Goal: Transaction & Acquisition: Purchase product/service

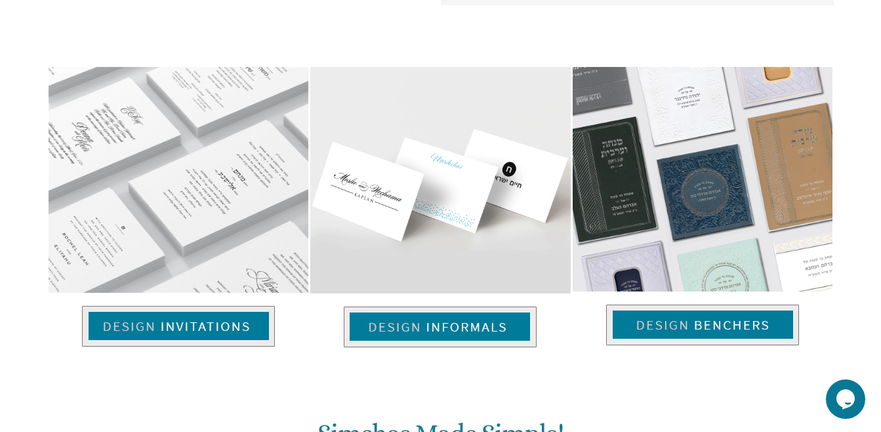
scroll to position [826, 0]
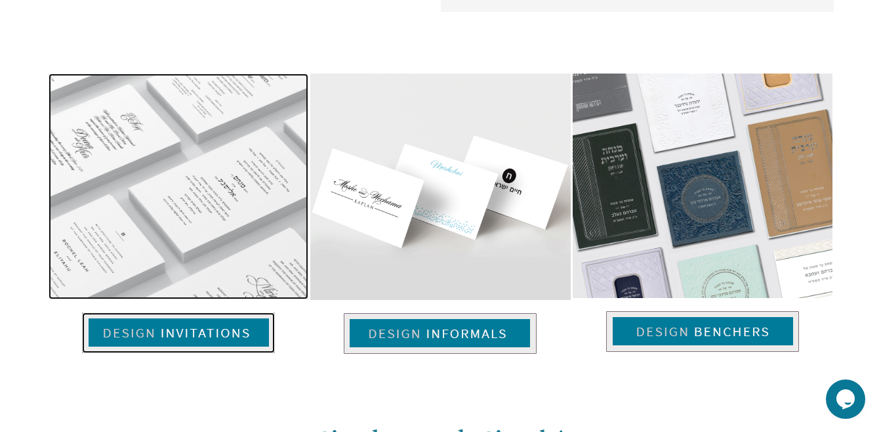
click at [146, 331] on img at bounding box center [178, 332] width 193 height 41
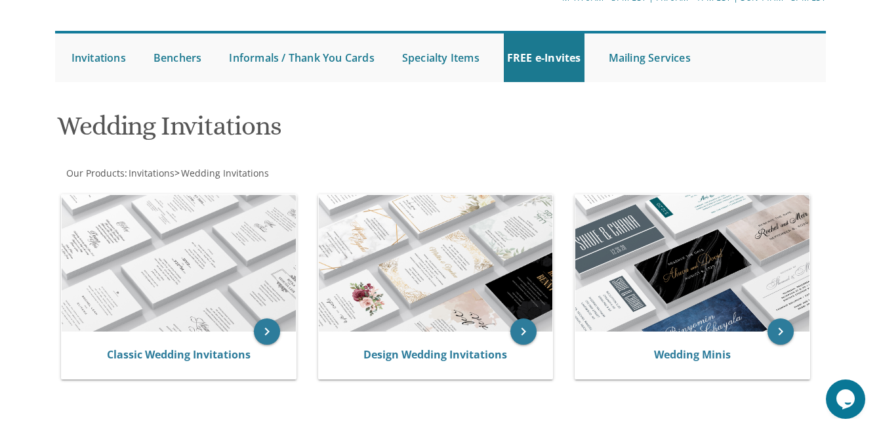
scroll to position [106, 0]
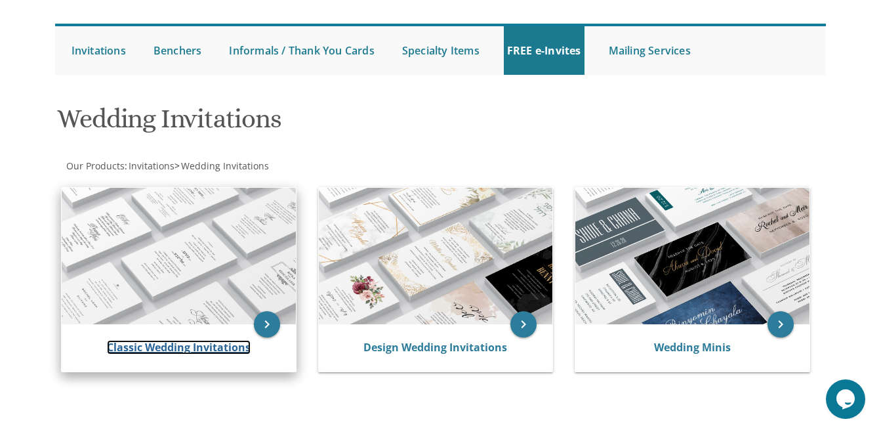
click at [224, 352] on link "Classic Wedding Invitations" at bounding box center [179, 347] width 144 height 14
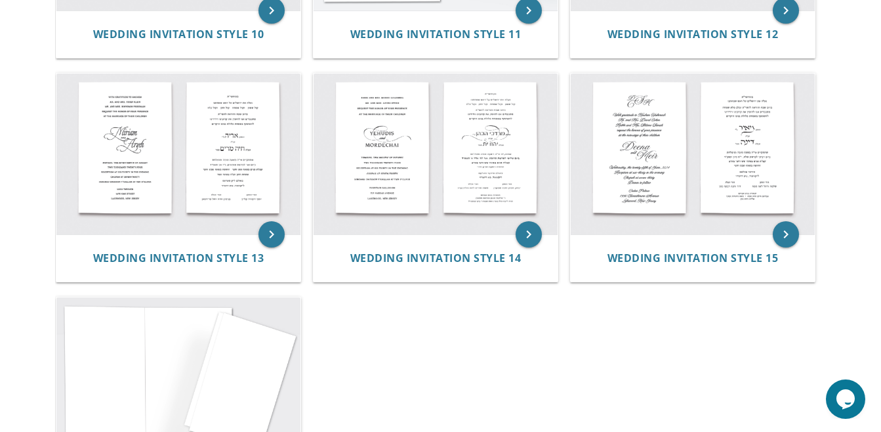
scroll to position [1112, 0]
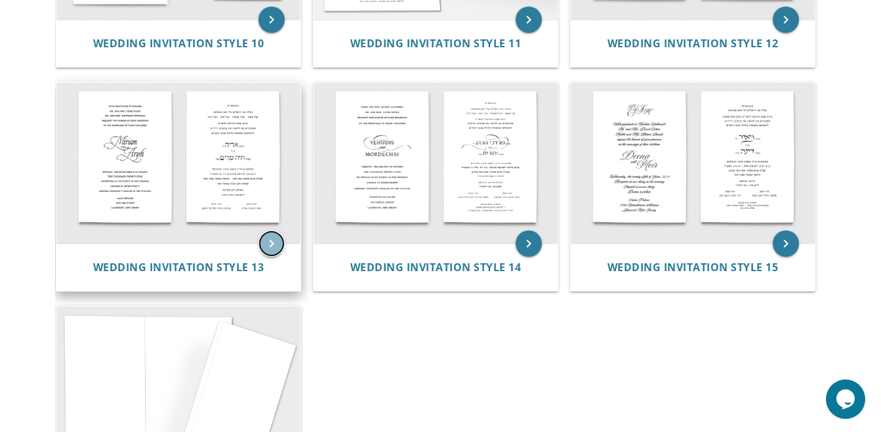
click at [261, 246] on icon "keyboard_arrow_right" at bounding box center [271, 243] width 26 height 26
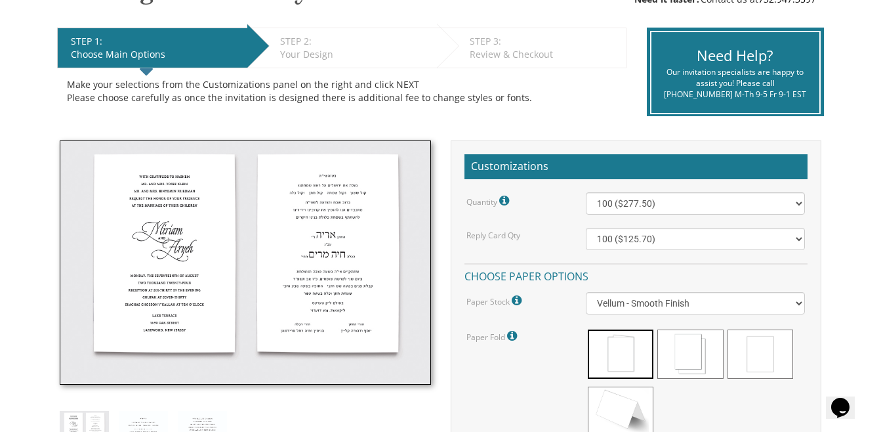
scroll to position [260, 0]
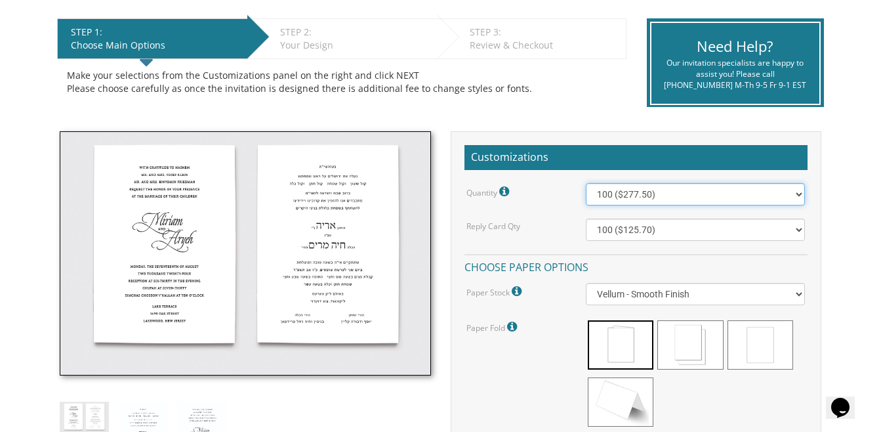
click at [798, 193] on select "100 ($277.50) 200 ($330.45) 300 ($380.65) 400 ($432.70) 500 ($482.10) 600 ($534…" at bounding box center [695, 194] width 219 height 22
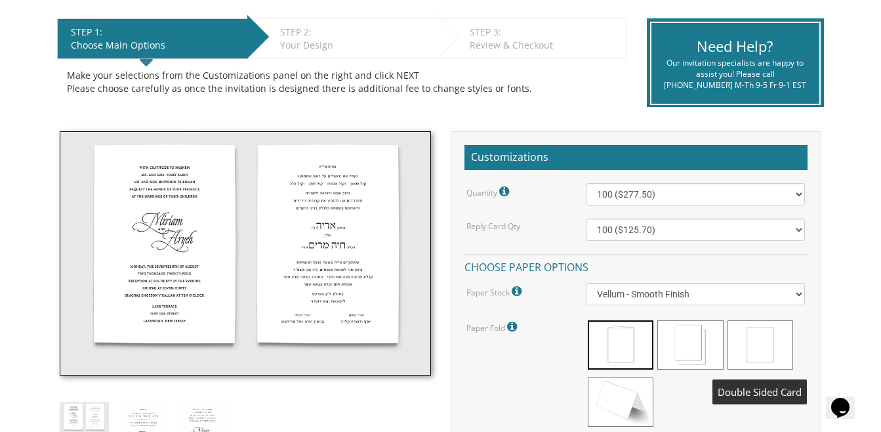
click at [760, 349] on span at bounding box center [760, 344] width 66 height 49
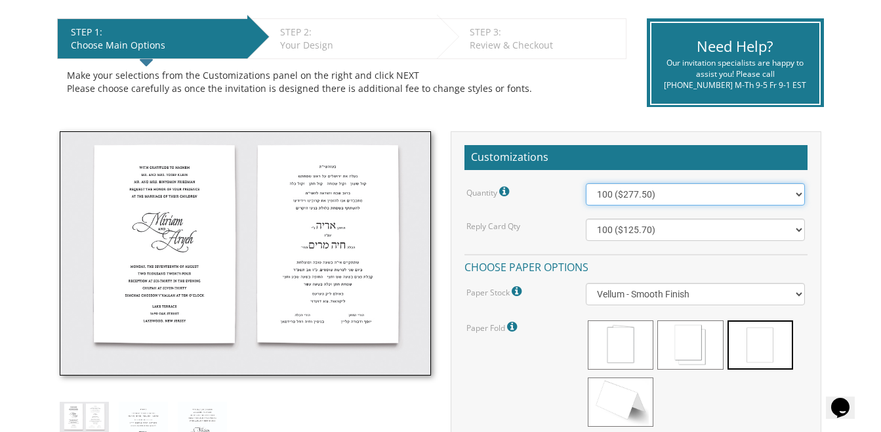
click at [799, 192] on select "100 ($277.50) 200 ($330.45) 300 ($380.65) 400 ($432.70) 500 ($482.10) 600 ($534…" at bounding box center [695, 194] width 219 height 22
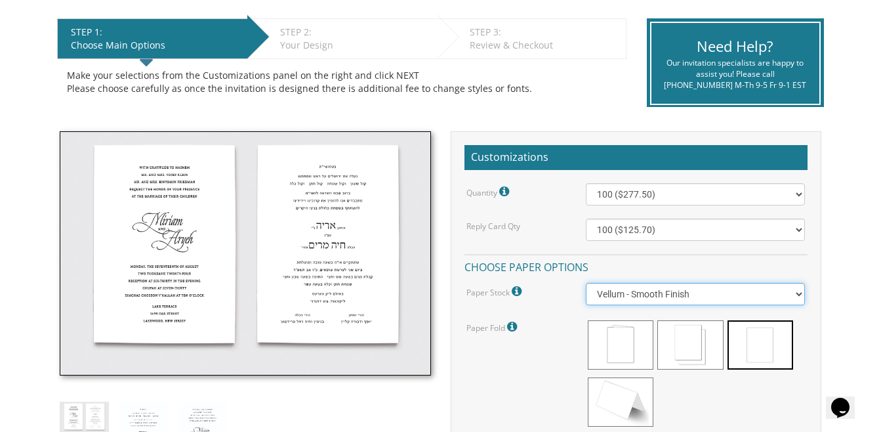
click at [800, 293] on select "Vellum - Smooth Finish Linen - Subtle Embossed Crosshatch Texture Silk - Soft, …" at bounding box center [695, 294] width 219 height 22
click at [586, 283] on select "Vellum - Smooth Finish Linen - Subtle Embossed Crosshatch Texture Silk - Soft, …" at bounding box center [695, 294] width 219 height 22
click at [796, 298] on select "Vellum - Smooth Finish Linen - Subtle Embossed Crosshatch Texture Silk - Soft, …" at bounding box center [695, 294] width 219 height 22
click at [586, 283] on select "Vellum - Smooth Finish Linen - Subtle Embossed Crosshatch Texture Silk - Soft, …" at bounding box center [695, 294] width 219 height 22
click at [794, 294] on select "Vellum - Smooth Finish Linen - Subtle Embossed Crosshatch Texture Silk - Soft, …" at bounding box center [695, 294] width 219 height 22
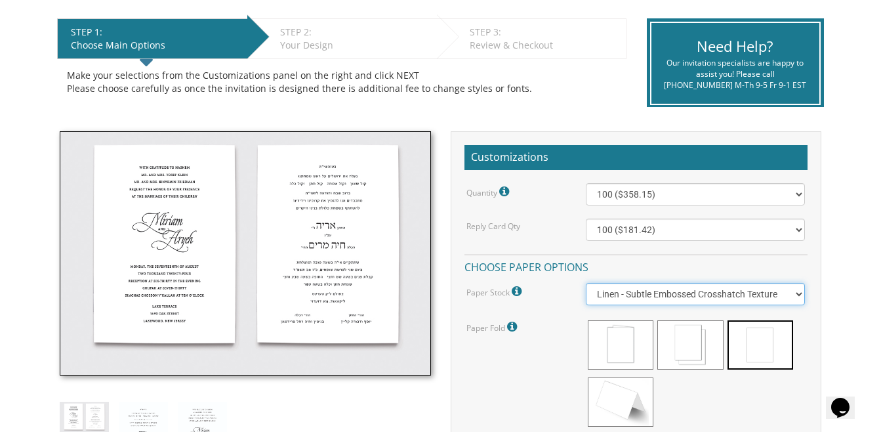
click at [586, 283] on select "Vellum - Smooth Finish Linen - Subtle Embossed Crosshatch Texture Silk - Soft, …" at bounding box center [695, 294] width 219 height 22
click at [796, 294] on select "Vellum - Smooth Finish Linen - Subtle Embossed Crosshatch Texture Silk - Soft, …" at bounding box center [695, 294] width 219 height 22
select select "Vellum"
click at [586, 283] on select "Vellum - Smooth Finish Linen - Subtle Embossed Crosshatch Texture Silk - Soft, …" at bounding box center [695, 294] width 219 height 22
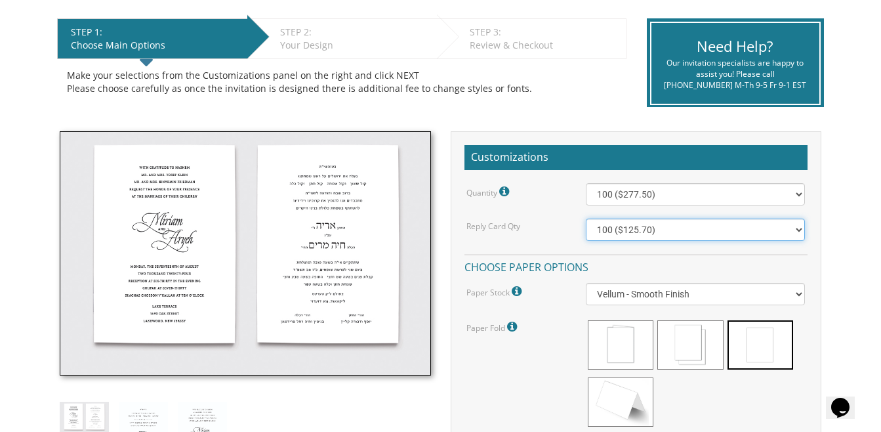
click at [798, 232] on select "100 ($125.70) 200 ($150.60) 300 ($177.95) 400 ($270.70) 500 ($225.30) 600 ($249…" at bounding box center [695, 229] width 219 height 22
select select "400"
click at [586, 218] on select "100 ($125.70) 200 ($150.60) 300 ($177.95) 400 ($270.70) 500 ($225.30) 600 ($249…" at bounding box center [695, 229] width 219 height 22
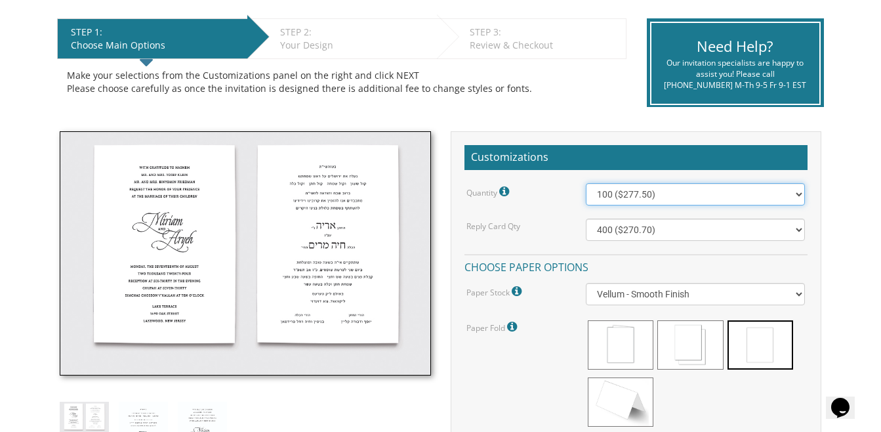
click at [798, 192] on select "100 ($277.50) 200 ($330.45) 300 ($380.65) 400 ($432.70) 500 ($482.10) 600 ($534…" at bounding box center [695, 194] width 219 height 22
click at [586, 183] on select "100 ($277.50) 200 ($330.45) 300 ($380.65) 400 ($432.70) 500 ($482.10) 600 ($534…" at bounding box center [695, 194] width 219 height 22
click at [796, 191] on select "100 ($277.50) 200 ($330.45) 300 ($380.65) 400 ($432.70) 500 ($482.10) 600 ($534…" at bounding box center [695, 194] width 219 height 22
select select "500"
click at [586, 183] on select "100 ($277.50) 200 ($330.45) 300 ($380.65) 400 ($432.70) 500 ($482.10) 600 ($534…" at bounding box center [695, 194] width 219 height 22
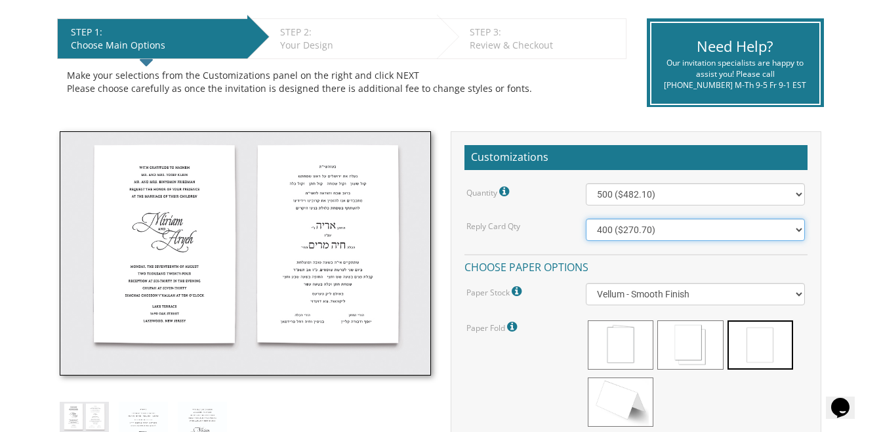
click at [669, 227] on select "100 ($125.70) 200 ($150.60) 300 ($177.95) 400 ($270.70) 500 ($225.30) 600 ($249…" at bounding box center [695, 229] width 219 height 22
select select "500"
click at [586, 218] on select "100 ($125.70) 200 ($150.60) 300 ($177.95) 400 ($270.70) 500 ($225.30) 600 ($249…" at bounding box center [695, 229] width 219 height 22
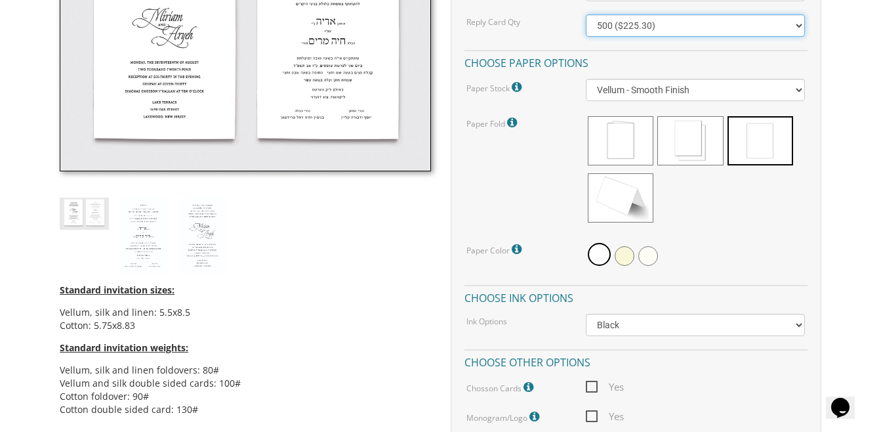
scroll to position [497, 0]
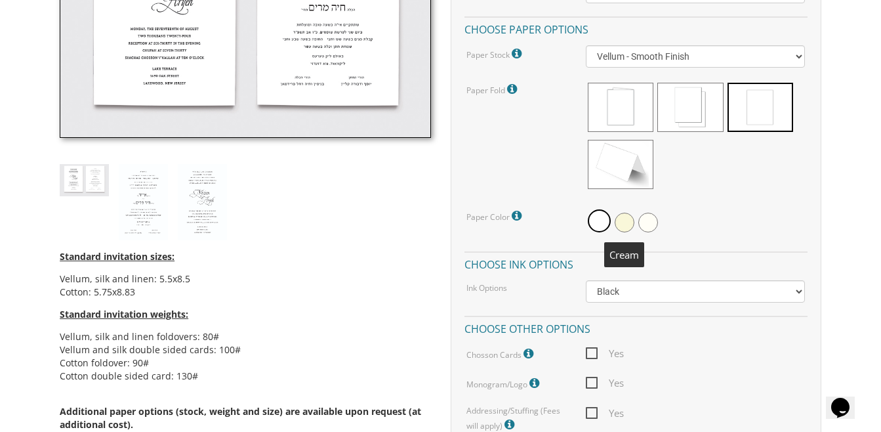
click at [624, 219] on span at bounding box center [625, 223] width 20 height 20
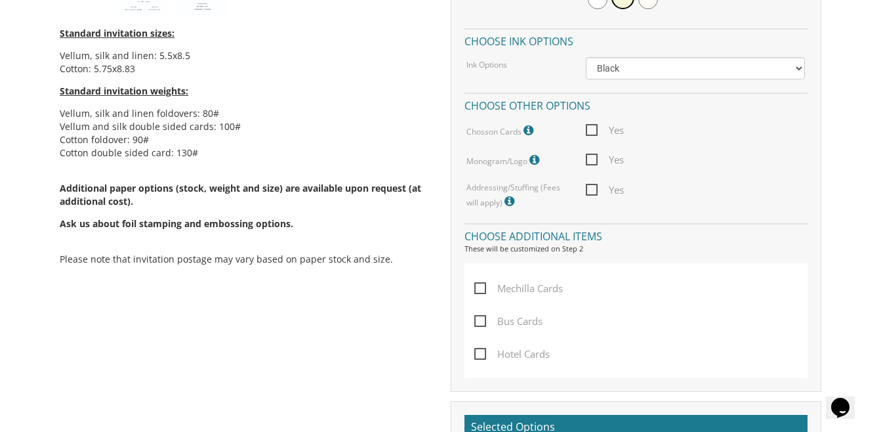
scroll to position [733, 0]
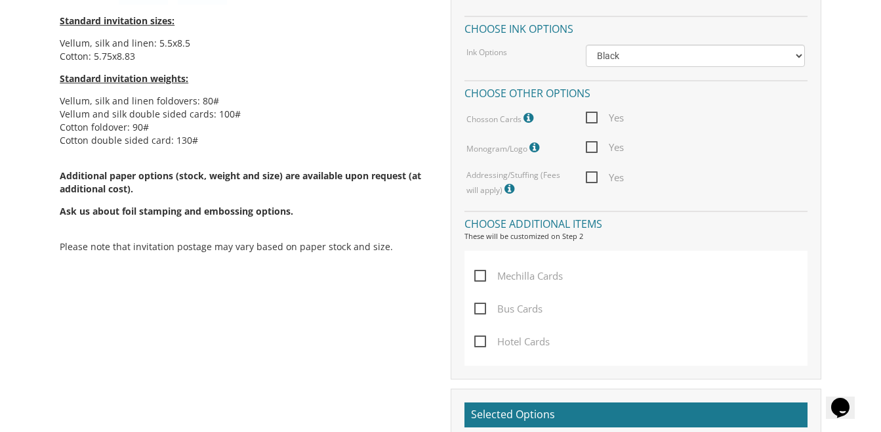
click at [589, 174] on span "Yes" at bounding box center [605, 177] width 38 height 16
click at [589, 174] on input "Yes" at bounding box center [590, 176] width 9 height 9
checkbox input "true"
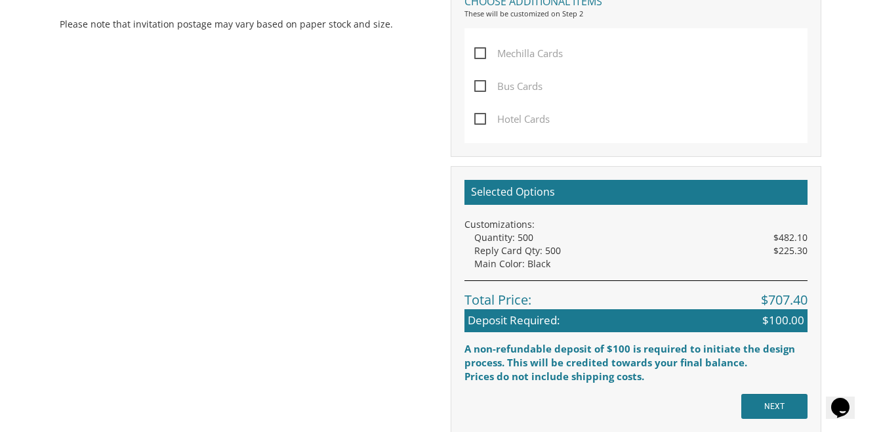
scroll to position [1028, 0]
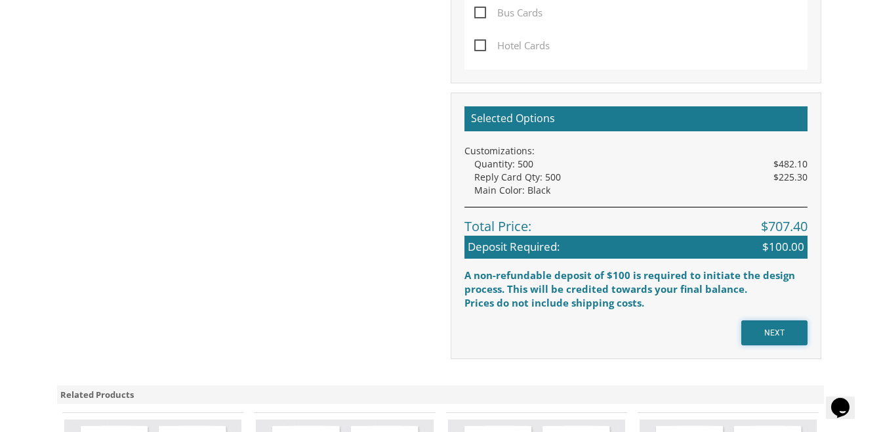
click at [770, 334] on input "NEXT" at bounding box center [774, 332] width 66 height 25
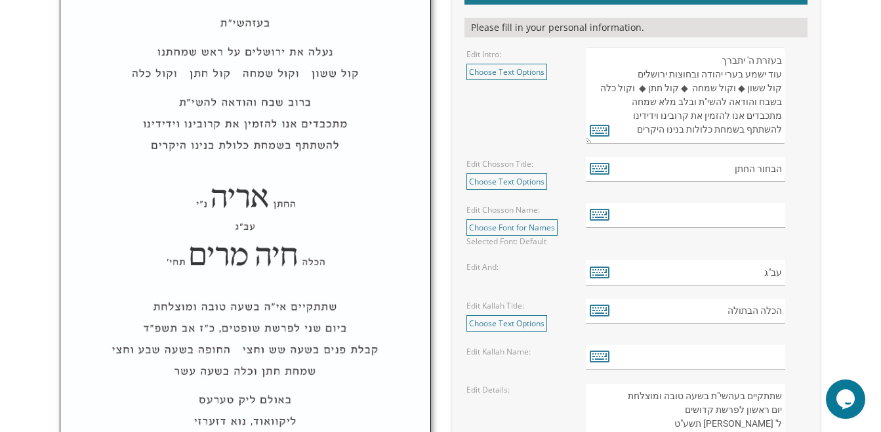
scroll to position [490, 0]
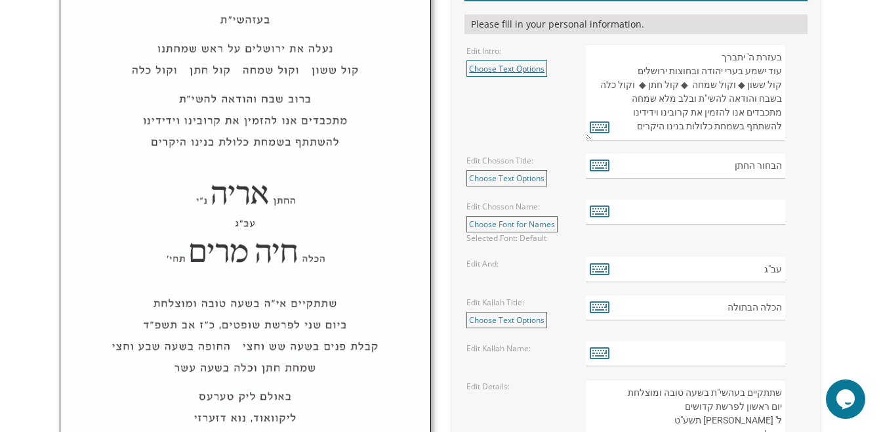
click at [530, 69] on link "Choose Text Options" at bounding box center [506, 68] width 81 height 16
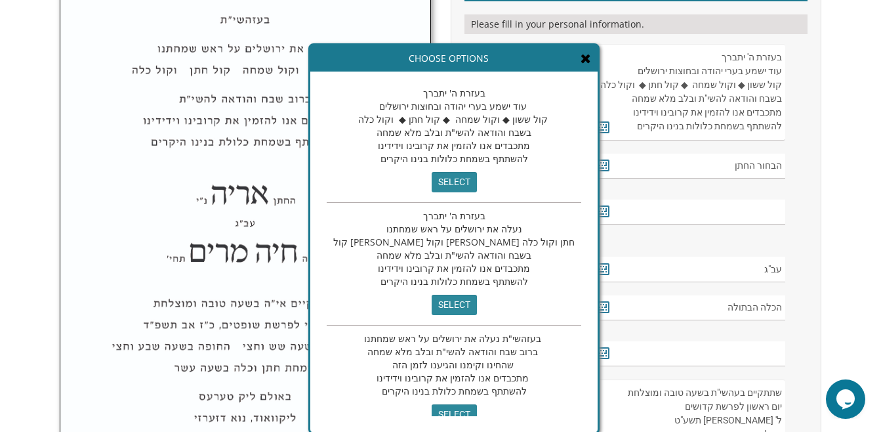
scroll to position [0, 0]
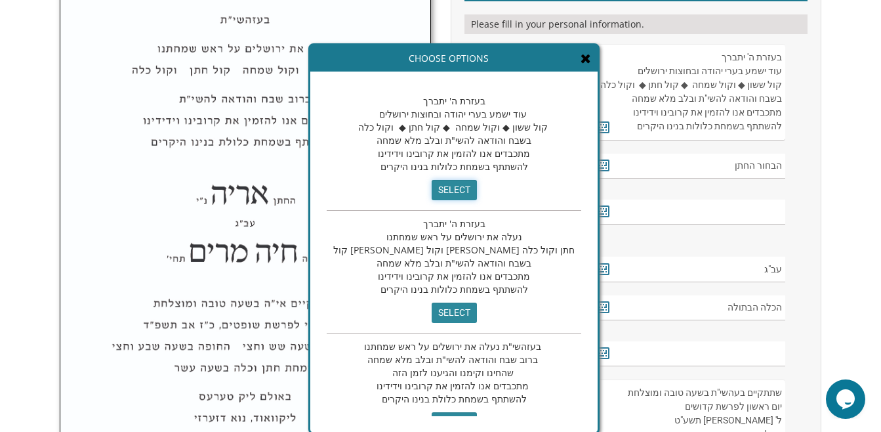
click at [432, 186] on input "select" at bounding box center [454, 190] width 45 height 20
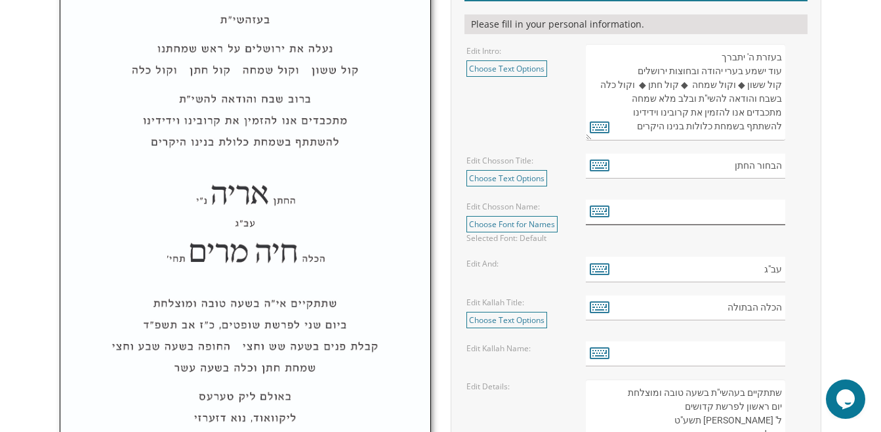
click at [703, 218] on input "text" at bounding box center [685, 212] width 199 height 26
click at [602, 212] on icon at bounding box center [600, 210] width 20 height 18
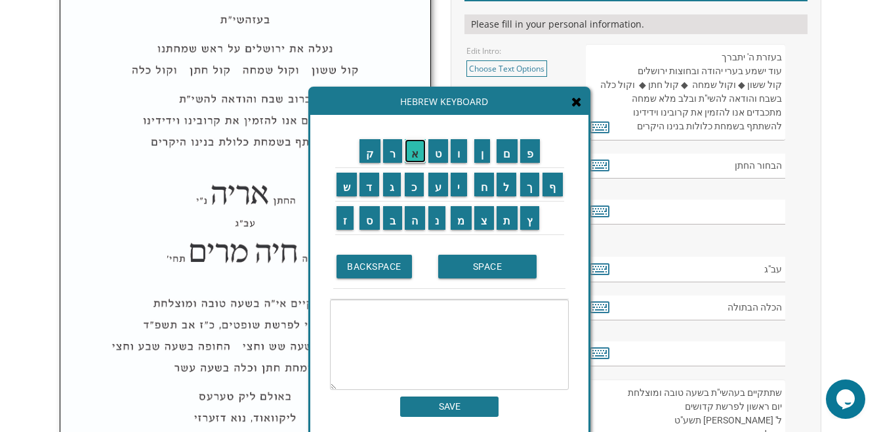
click at [414, 157] on input "א" at bounding box center [415, 151] width 21 height 24
click at [458, 186] on input "י" at bounding box center [459, 184] width 16 height 24
click at [507, 228] on input "ת" at bounding box center [506, 218] width 21 height 24
click at [481, 156] on input "ן" at bounding box center [482, 151] width 16 height 24
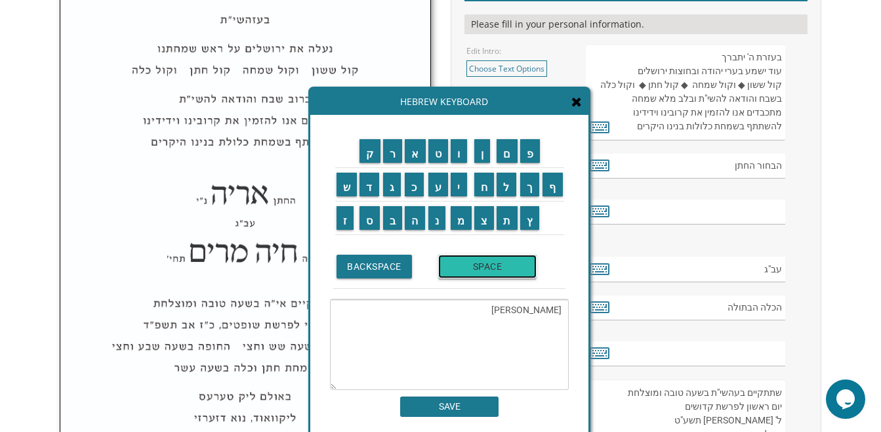
click at [483, 270] on input "SPACE" at bounding box center [487, 266] width 98 height 24
click at [393, 230] on td "ב" at bounding box center [393, 217] width 22 height 33
click at [388, 157] on input "ר" at bounding box center [393, 151] width 20 height 24
click at [460, 153] on input "ו" at bounding box center [459, 151] width 16 height 24
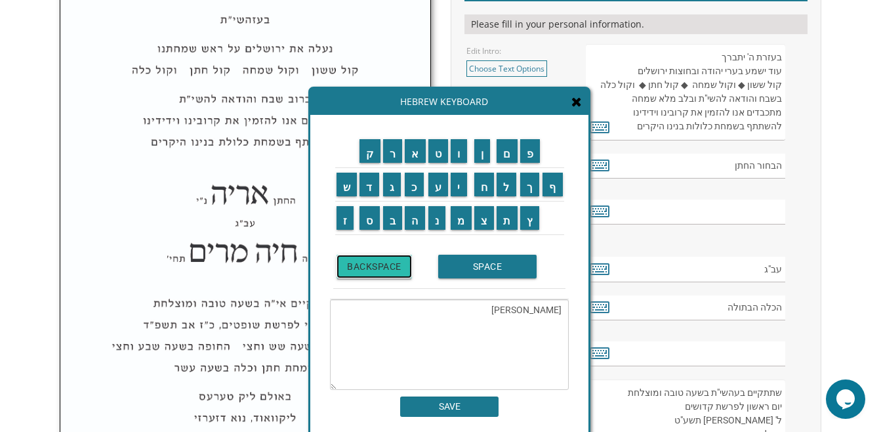
click at [389, 264] on input "BACKSPACE" at bounding box center [373, 266] width 75 height 24
click at [394, 227] on input "ב" at bounding box center [393, 218] width 20 height 24
click at [398, 159] on input "ר" at bounding box center [393, 151] width 20 height 24
click at [458, 155] on input "ו" at bounding box center [459, 151] width 16 height 24
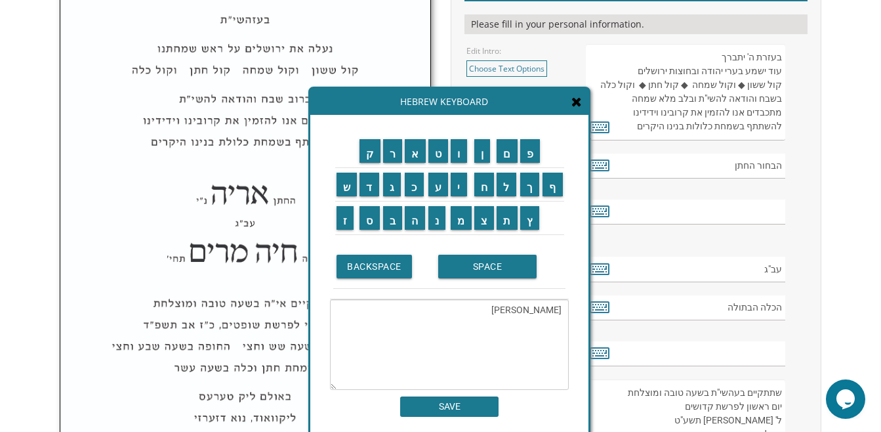
click at [531, 197] on td "ך" at bounding box center [530, 183] width 23 height 33
click at [523, 322] on textarea "[PERSON_NAME]" at bounding box center [449, 344] width 239 height 91
click at [530, 190] on input "ך" at bounding box center [530, 184] width 20 height 24
type textarea "[PERSON_NAME] [PERSON_NAME]"
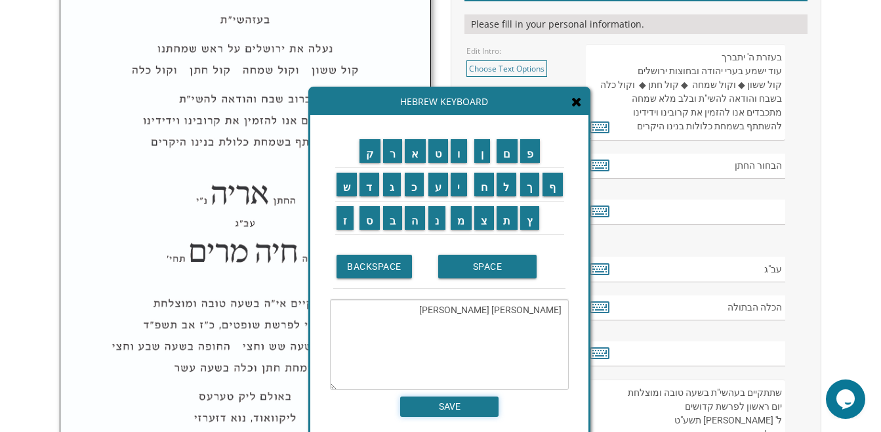
click at [478, 406] on input "SAVE" at bounding box center [449, 406] width 98 height 20
type input "[PERSON_NAME] [PERSON_NAME]"
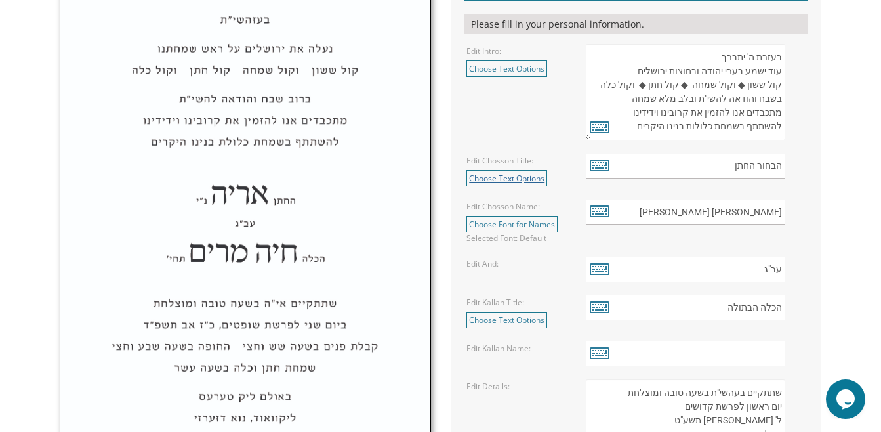
click at [535, 178] on link "Choose Text Options" at bounding box center [506, 178] width 81 height 16
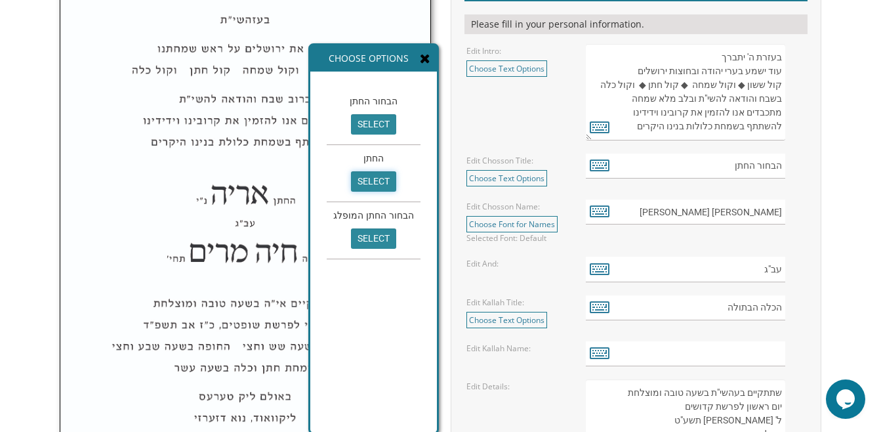
click at [373, 182] on input "select" at bounding box center [373, 181] width 45 height 20
type input "החתן"
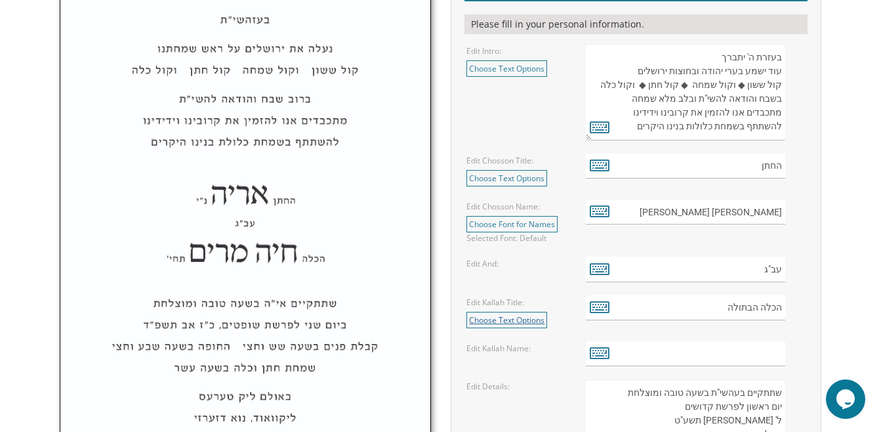
click at [529, 318] on link "Choose Text Options" at bounding box center [506, 320] width 81 height 16
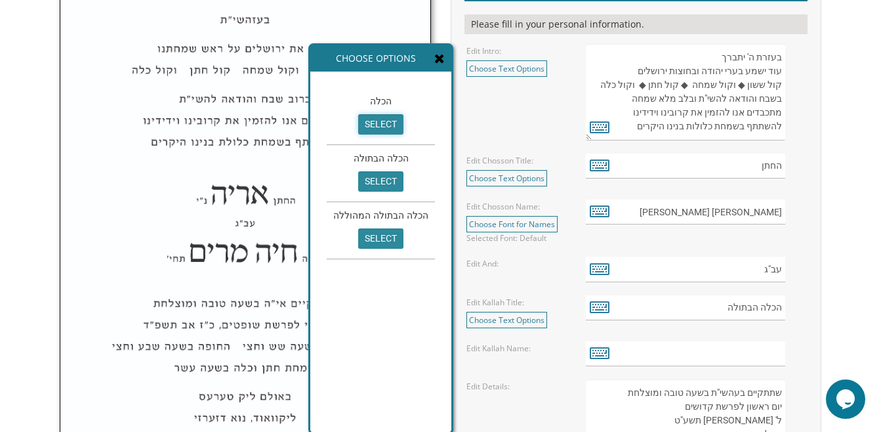
click at [376, 117] on input "select" at bounding box center [380, 124] width 45 height 20
type input "הכלה"
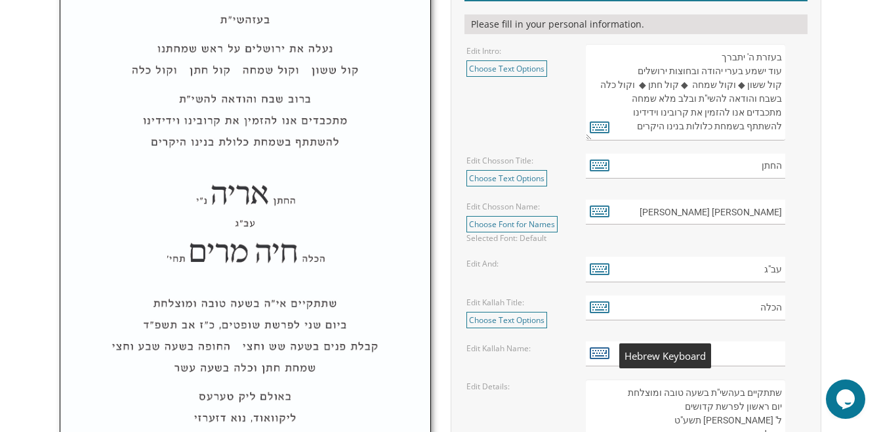
click at [599, 355] on icon at bounding box center [600, 352] width 20 height 18
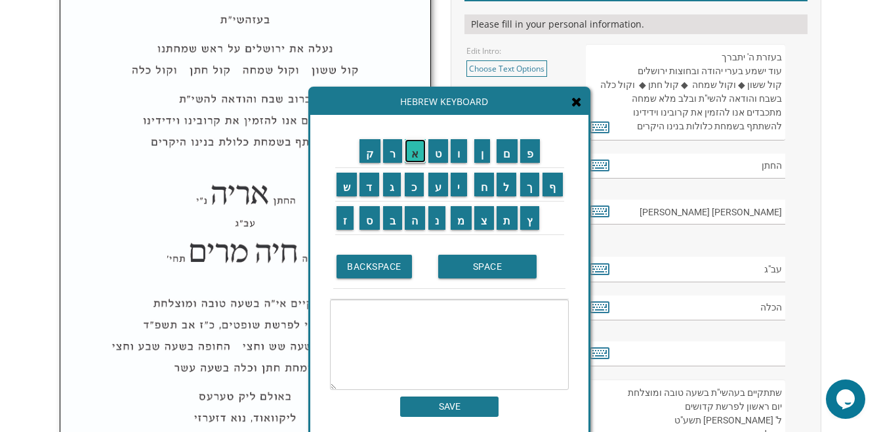
click at [415, 148] on input "א" at bounding box center [415, 151] width 21 height 24
click at [392, 222] on input "ב" at bounding box center [393, 218] width 20 height 24
click at [460, 194] on input "י" at bounding box center [459, 184] width 16 height 24
click at [393, 190] on input "ג" at bounding box center [392, 184] width 18 height 24
click at [456, 184] on input "י" at bounding box center [459, 184] width 16 height 24
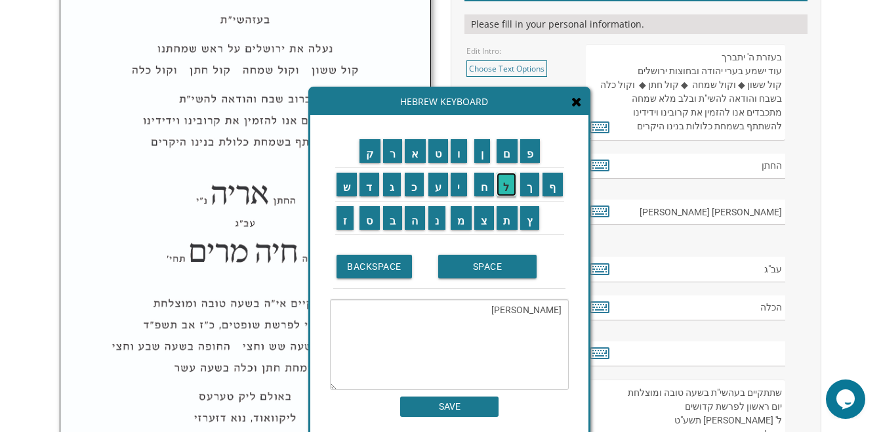
click at [506, 187] on input "ל" at bounding box center [506, 184] width 20 height 24
click at [495, 268] on input "SPACE" at bounding box center [487, 266] width 98 height 24
click at [394, 155] on input "ר" at bounding box center [393, 151] width 20 height 24
click at [388, 224] on input "ב" at bounding box center [393, 218] width 20 height 24
click at [367, 155] on input "ק" at bounding box center [369, 151] width 21 height 24
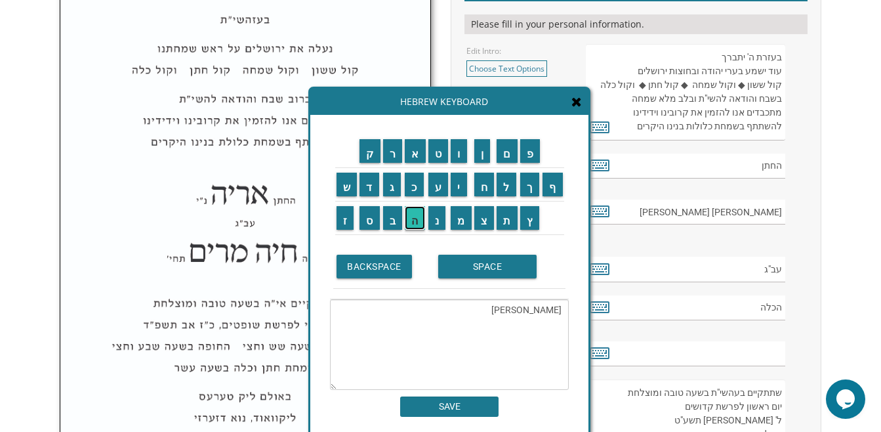
click at [415, 220] on input "ה" at bounding box center [415, 218] width 20 height 24
type textarea "[PERSON_NAME]"
click at [460, 407] on input "SAVE" at bounding box center [449, 406] width 98 height 20
type input "[PERSON_NAME]"
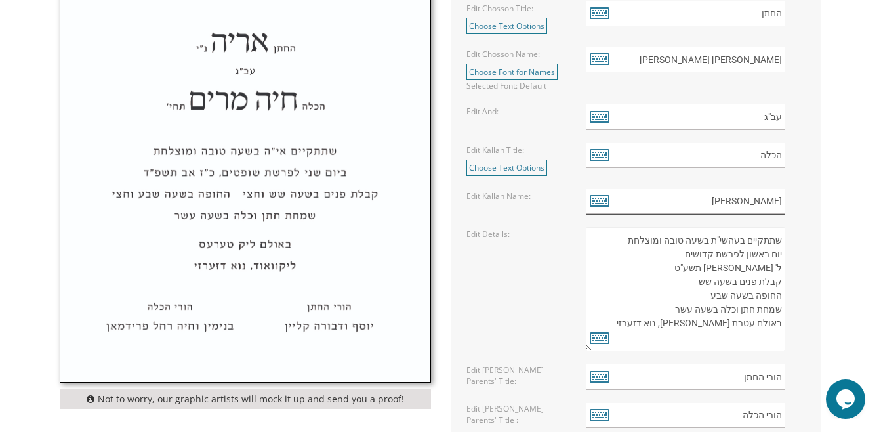
scroll to position [651, 0]
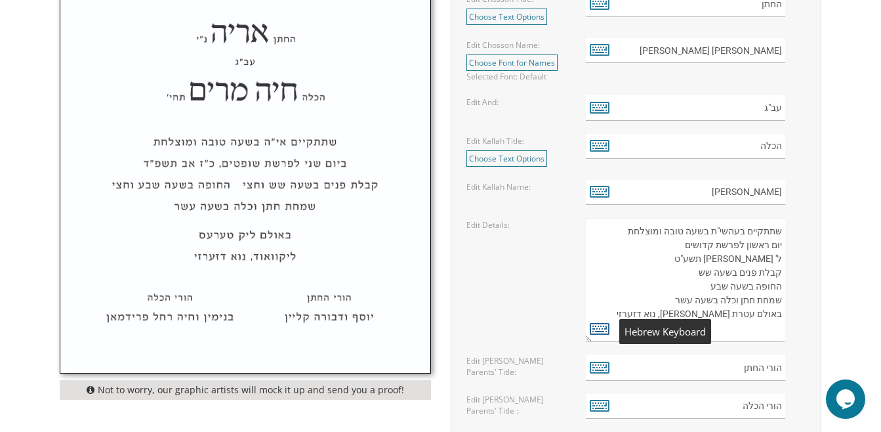
click at [603, 327] on icon at bounding box center [600, 328] width 20 height 18
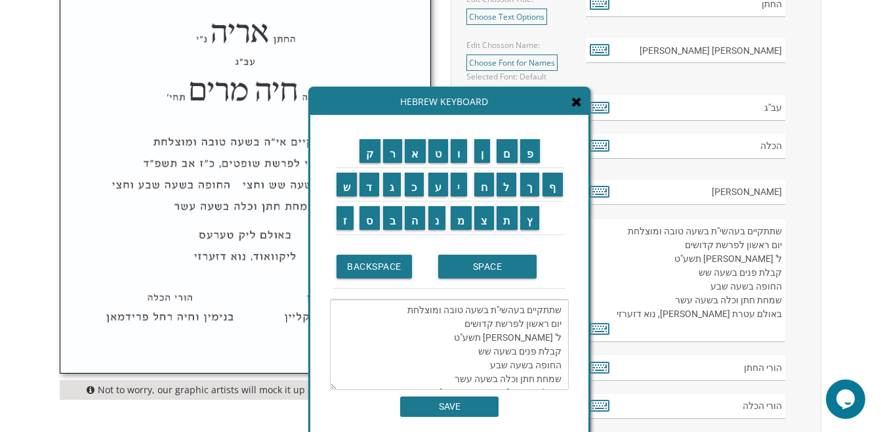
click at [523, 324] on textarea "שתתקיים בעהשי"ת בשעה טובה ומוצלחת יום ראשון לפרשת קדושים ל' [PERSON_NAME] תשע"ט…" at bounding box center [449, 344] width 239 height 91
click at [387, 269] on input "BACKSPACE" at bounding box center [373, 266] width 75 height 24
click at [370, 279] on td "BACKSPACE" at bounding box center [384, 267] width 102 height 44
click at [528, 319] on textarea "שתתקיים בעהשי"ת בשעה טובה ומוצלחת יום ראשו לפרשת קדושים ל' [PERSON_NAME] תשע"ט …" at bounding box center [449, 344] width 239 height 91
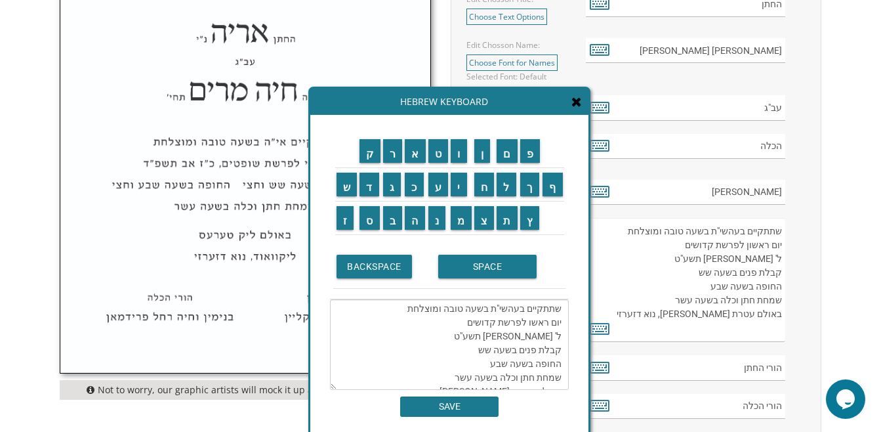
click at [397, 280] on td "BACKSPACE" at bounding box center [384, 267] width 102 height 44
drag, startPoint x: 549, startPoint y: 321, endPoint x: 527, endPoint y: 325, distance: 21.9
click at [527, 325] on textarea "שתתקיים בעהשי"ת בשעה טובה ומוצלחת יום ראשו לפרשת קדושים ל' [PERSON_NAME] תשע"ט …" at bounding box center [449, 344] width 239 height 91
click at [347, 191] on input "ש" at bounding box center [346, 184] width 21 height 24
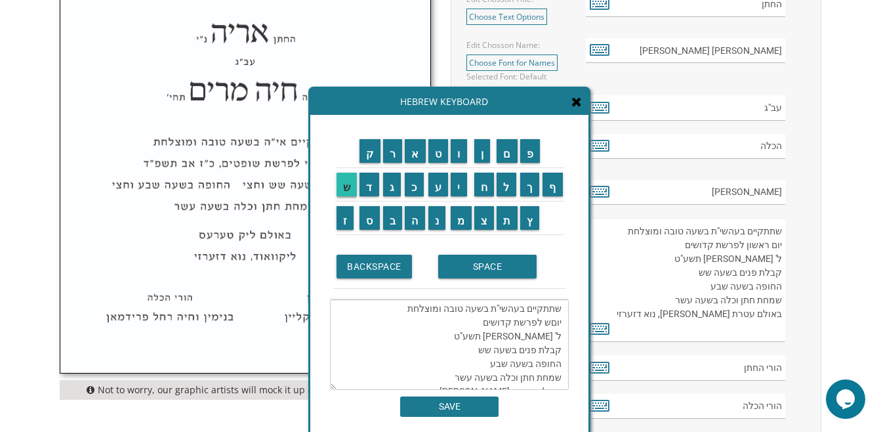
scroll to position [28, 0]
click at [440, 229] on input "נ" at bounding box center [437, 218] width 18 height 24
click at [457, 192] on input "י" at bounding box center [459, 184] width 16 height 24
click at [551, 320] on textarea "שתתקיים בעהשי"ת בשעה טובה ומוצלחת יוםשני לפרשת קדושים ל' [PERSON_NAME] תשע"ט קב…" at bounding box center [449, 344] width 239 height 91
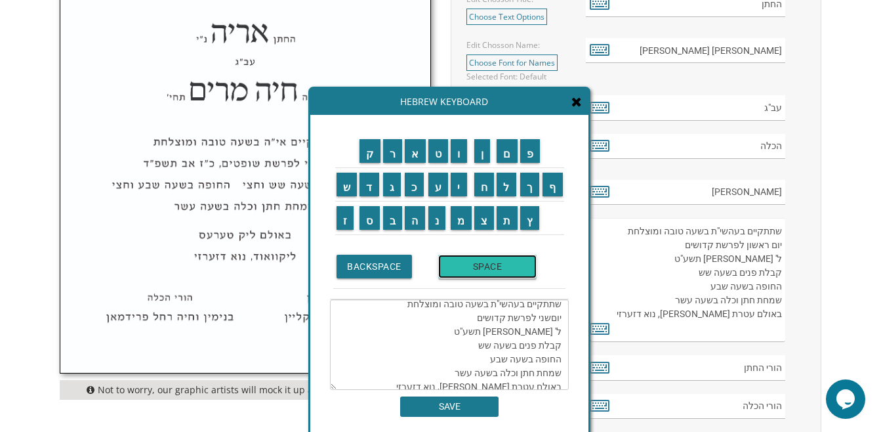
click at [495, 270] on input "SPACE" at bounding box center [487, 266] width 98 height 24
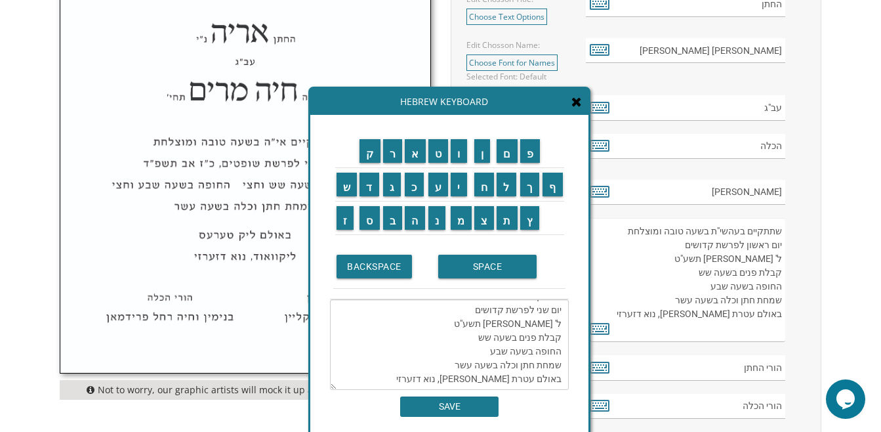
scroll to position [1, 0]
click at [470, 325] on textarea "שתתקיים בעהשי"ת בשעה טובה ומוצלחת יום שני לפרשת קדושים ל' [PERSON_NAME] תשע"ט ק…" at bounding box center [449, 344] width 239 height 91
drag, startPoint x: 470, startPoint y: 325, endPoint x: 486, endPoint y: 326, distance: 16.4
click at [486, 326] on textarea "שתתקיים בעהשי"ת בשעה טובה ומוצלחת יום שני לפרשת קדושים ל' [PERSON_NAME] תשע"ט ק…" at bounding box center [449, 344] width 239 height 91
click at [506, 230] on td "ת" at bounding box center [507, 217] width 24 height 33
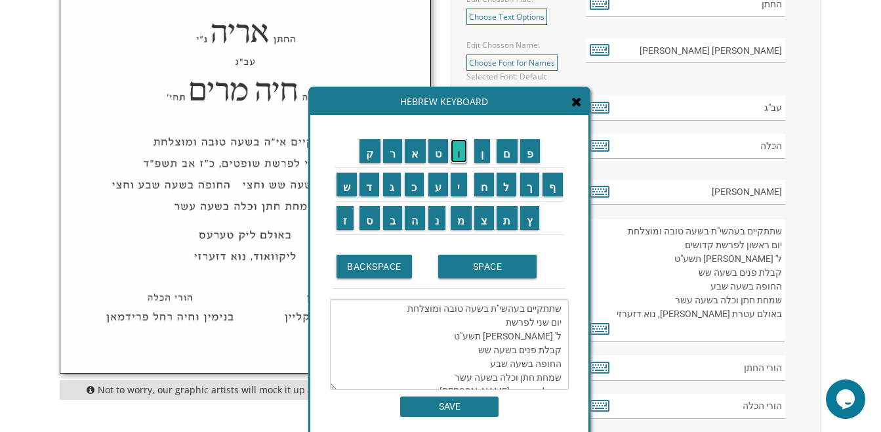
click at [459, 159] on input "ו" at bounding box center [459, 151] width 16 height 24
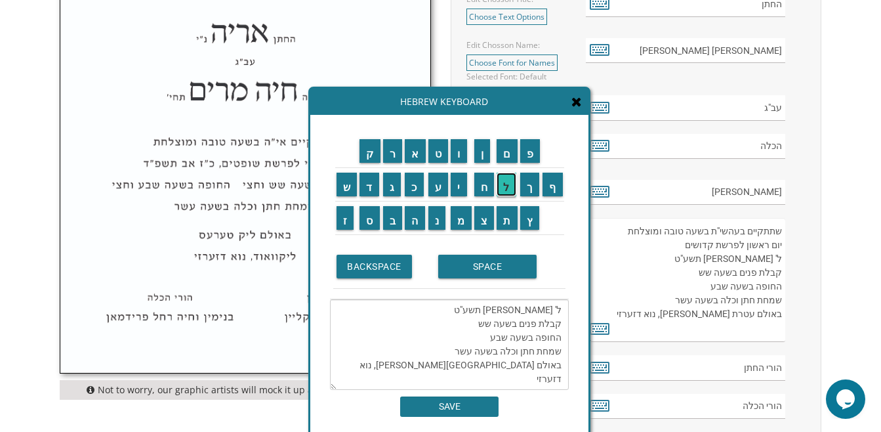
click at [507, 189] on input "ל" at bounding box center [506, 184] width 20 height 24
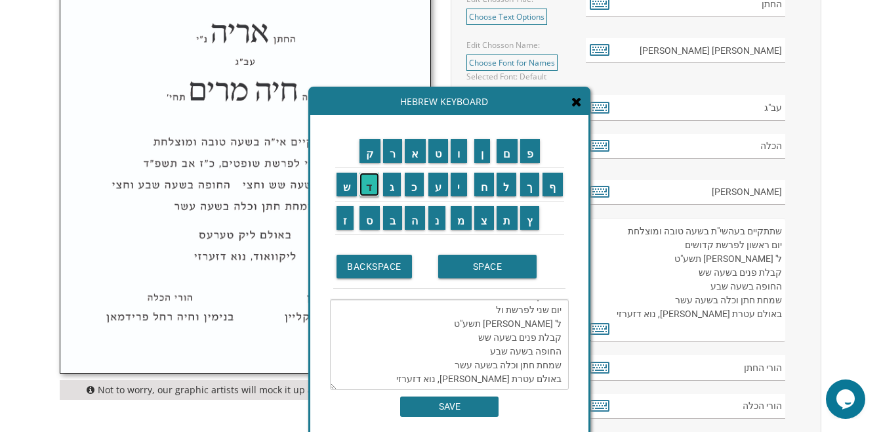
click at [369, 193] on input "ד" at bounding box center [369, 184] width 20 height 24
click at [461, 154] on input "ו" at bounding box center [459, 151] width 16 height 24
click at [508, 222] on input "ת" at bounding box center [506, 218] width 21 height 24
click at [498, 316] on textarea "שתתקיים בעהשי"ת בשעה טובה ומוצלחת יום שני לפרשת ולדות ל' [PERSON_NAME] תשע"ט קב…" at bounding box center [449, 344] width 239 height 91
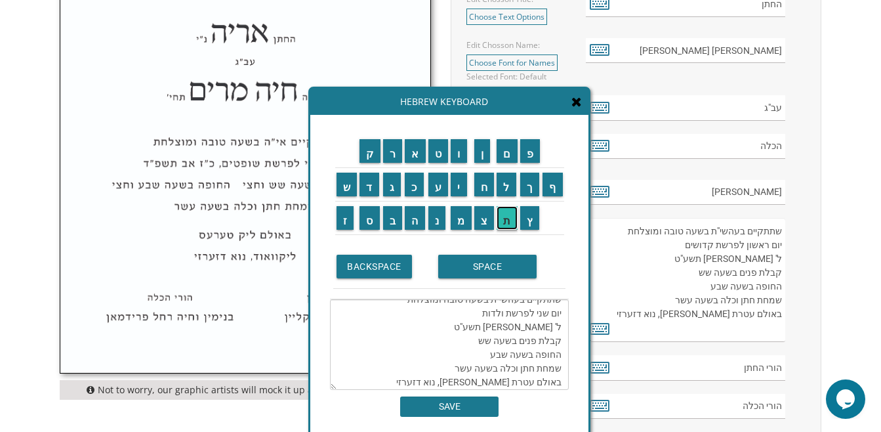
click at [506, 221] on input "ת" at bounding box center [506, 218] width 21 height 24
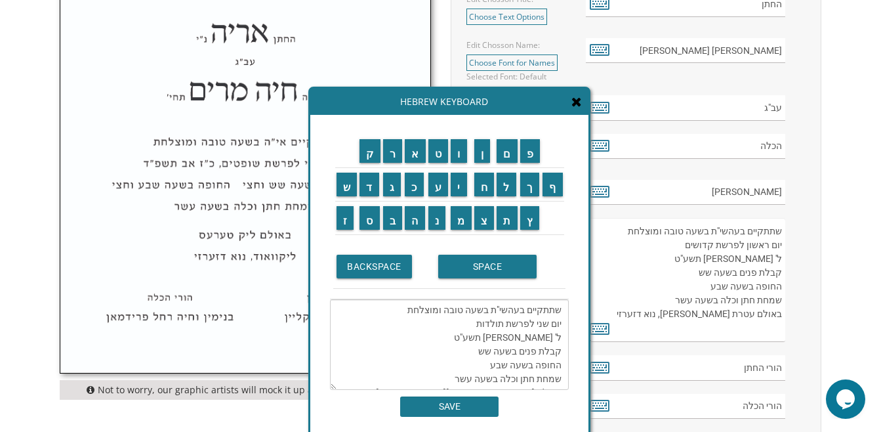
scroll to position [5, 0]
click at [497, 341] on textarea "שתתקיים בעהשי"ת בשעה טובה ומוצלחת יום שני לפרשת תולדות ל' [PERSON_NAME] תשע"ט ק…" at bounding box center [449, 344] width 239 height 91
click at [505, 332] on textarea "שתתקיים בעהשי"ת בשעה טובה ומוצלחת יום שני לפרשת תולדות ל' [PERSON_NAME] תשע"ט ק…" at bounding box center [449, 344] width 239 height 91
click at [537, 334] on textarea "שתתקיים בעהשי"ת בשעה טובה ומוצלחת יום שני לפרשת תולדות ל' [PERSON_NAME] תשע"ט ק…" at bounding box center [449, 344] width 239 height 91
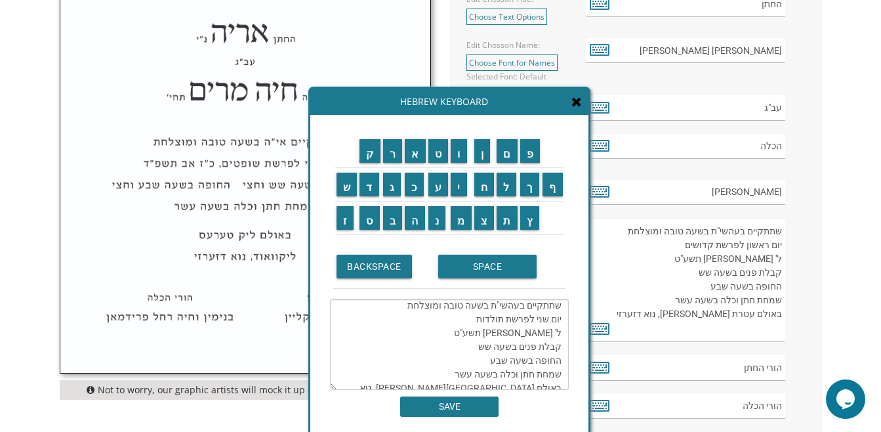
drag, startPoint x: 537, startPoint y: 334, endPoint x: 545, endPoint y: 334, distance: 8.6
click at [545, 334] on textarea "שתתקיים בעהשי"ת בשעה טובה ומוצלחת יום שני לפרשת תולדות ל' [PERSON_NAME] תשע"ט ק…" at bounding box center [449, 344] width 239 height 91
click at [488, 193] on input "ח" at bounding box center [484, 184] width 20 height 24
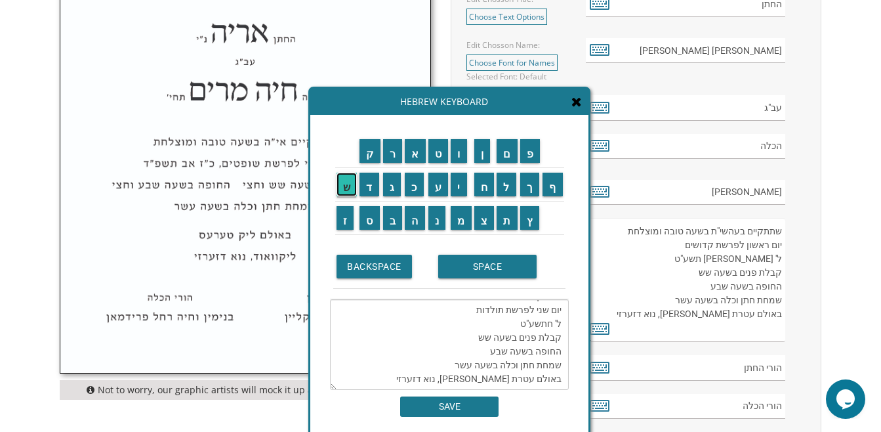
click at [342, 184] on input "ש" at bounding box center [346, 184] width 21 height 24
click at [458, 152] on input "ו" at bounding box center [459, 151] width 16 height 24
click at [483, 153] on input "ן" at bounding box center [482, 151] width 16 height 24
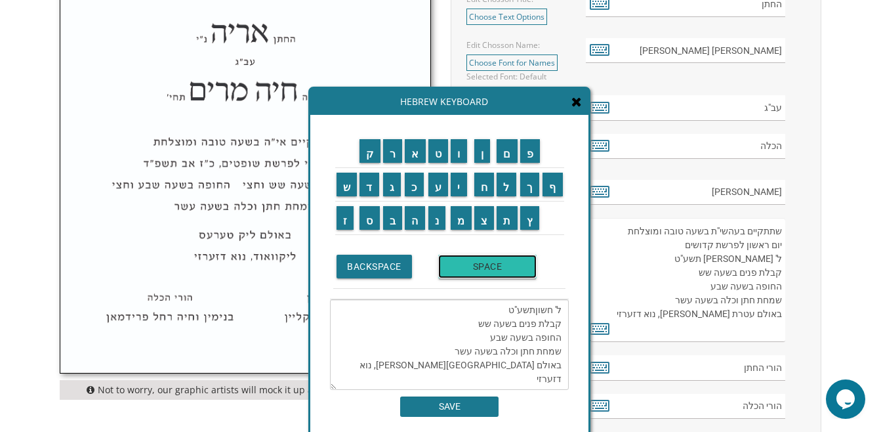
click at [486, 266] on input "SPACE" at bounding box center [487, 266] width 98 height 24
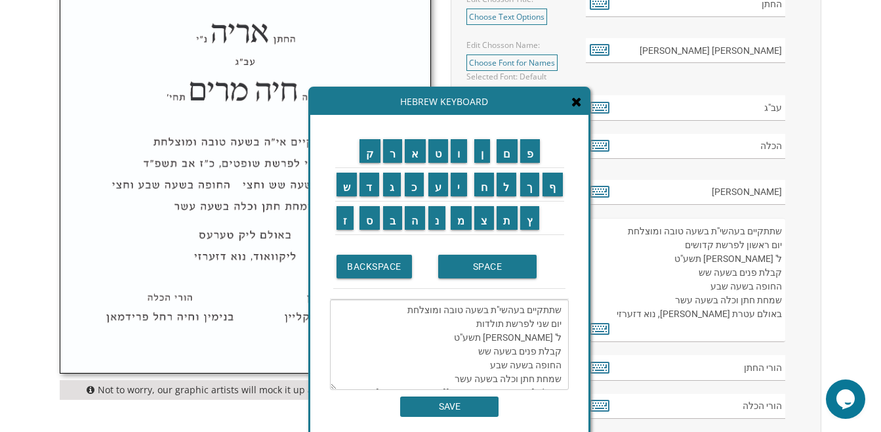
drag, startPoint x: 554, startPoint y: 310, endPoint x: 560, endPoint y: 336, distance: 26.9
click at [560, 336] on textarea "שתתקיים בעהשי"ת בשעה טובה ומוצלחת יום שני לפרשת תולדות ל' [PERSON_NAME] תשע"ט ק…" at bounding box center [449, 344] width 239 height 91
click at [420, 195] on input "כ" at bounding box center [414, 184] width 19 height 24
click at [460, 159] on input "ו" at bounding box center [459, 151] width 16 height 24
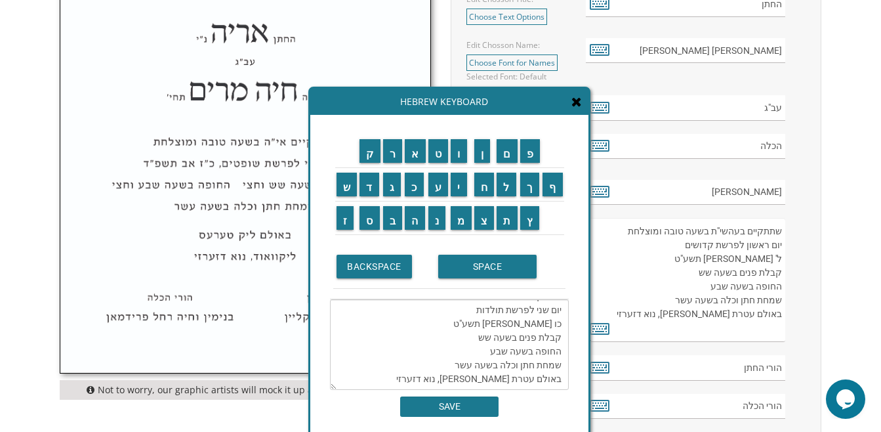
click at [502, 311] on textarea "שתתקיים בעהשי"ת בשעה טובה ומוצלחת יום שני לפרשת תולדות כו [PERSON_NAME] תשע"ט ק…" at bounding box center [449, 344] width 239 height 91
click at [513, 313] on textarea "שתתקיים בעהשי"ת בשעה טובה ומוצלחת יום שני לפרשת תולדות כו [PERSON_NAME] תשע"ט ק…" at bounding box center [449, 344] width 239 height 91
click at [527, 155] on input "פ" at bounding box center [530, 151] width 20 height 24
click at [497, 311] on textarea "שתתקיים בעהשי"ת בשעה טובה ומוצלחת יום שני לפרשת תולדות כו [PERSON_NAME] תשפ"ט ק…" at bounding box center [449, 344] width 239 height 91
click at [380, 270] on input "BACKSPACE" at bounding box center [373, 266] width 75 height 24
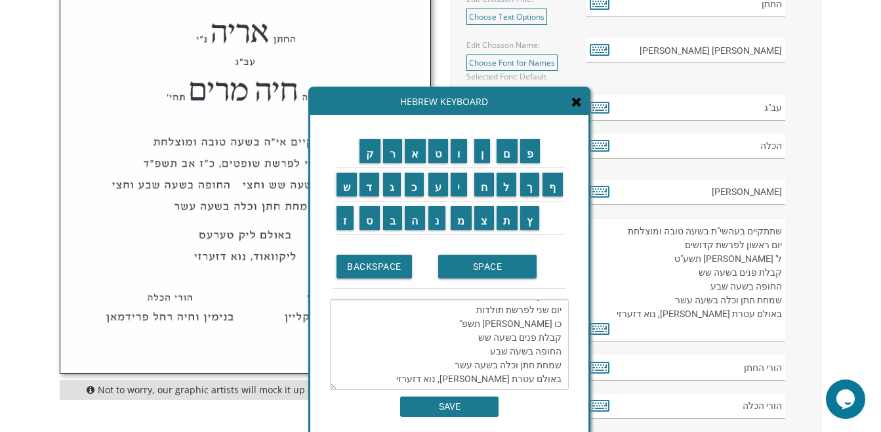
click at [460, 165] on td "ו" at bounding box center [461, 150] width 24 height 33
click at [511, 307] on textarea "שתתקיים בעהשי"ת בשעה טובה ומוצלחת יום שני לפרשת תולדות כו [PERSON_NAME] תשפ" קב…" at bounding box center [449, 344] width 239 height 91
click at [507, 307] on textarea "שתתקיים בעהשי"ת בשעה טובה ומוצלחת יום שני לפרשת תולדות כו [PERSON_NAME] תשפ" קב…" at bounding box center [449, 344] width 239 height 91
click at [462, 159] on input "ו" at bounding box center [459, 151] width 16 height 24
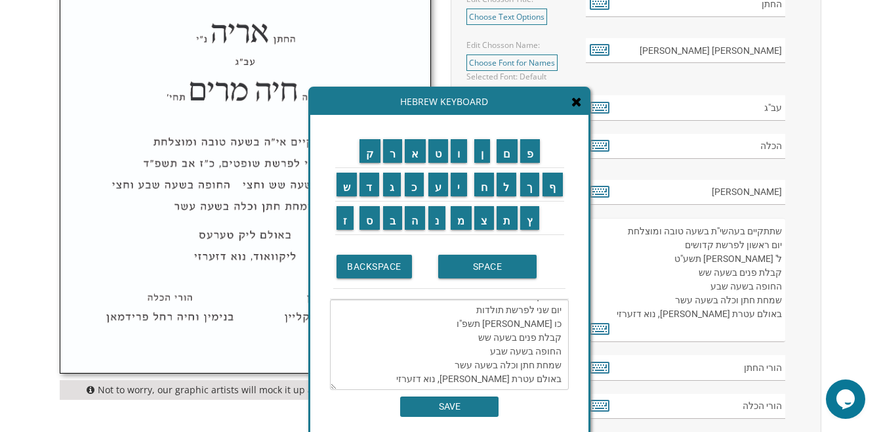
click at [491, 363] on textarea "שתתקיים בעהשי"ת בשעה טובה ומוצלחת יום שני לפרשת תולדות כו [PERSON_NAME] תשפ"ו ק…" at bounding box center [449, 344] width 239 height 91
click at [392, 275] on input "BACKSPACE" at bounding box center [373, 266] width 75 height 24
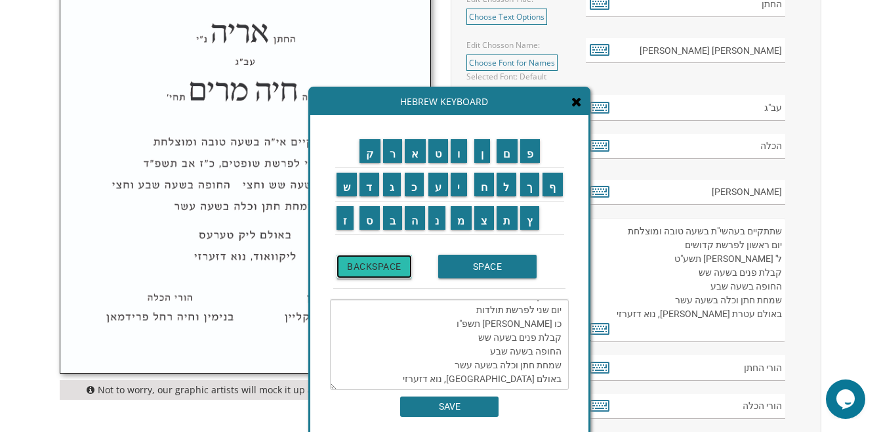
click at [392, 275] on input "BACKSPACE" at bounding box center [373, 266] width 75 height 24
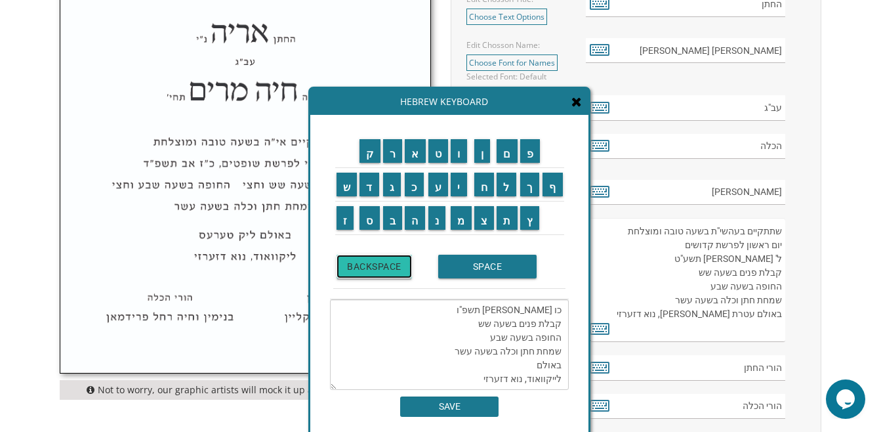
click at [392, 275] on input "BACKSPACE" at bounding box center [373, 266] width 75 height 24
click at [510, 159] on input "ם" at bounding box center [506, 151] width 21 height 24
type textarea "שתתקיים בעהשי"ת בשעה טובה ומוצלחת יום שני לפרשת תולדות כו [PERSON_NAME] תשפ"ו ק…"
click at [458, 378] on textarea "שתתקיים בעהשי"ת בשעה טובה ומוצלחת יום שני לפרשת תולדות כו [PERSON_NAME] תשפ"ו ק…" at bounding box center [449, 344] width 239 height 91
click at [453, 405] on input "SAVE" at bounding box center [449, 406] width 98 height 20
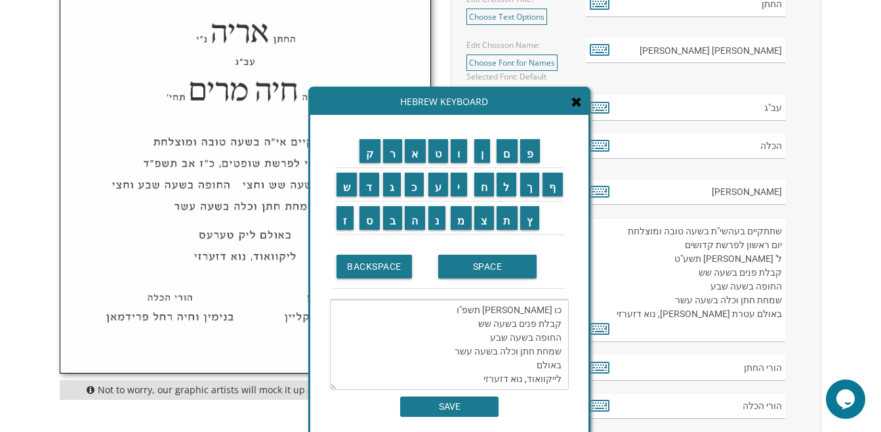
type textarea "שתתקיים בעהשי"ת בשעה טובה ומוצלחת יום שני לפרשת תולדות כו [PERSON_NAME] תשפ"ו ק…"
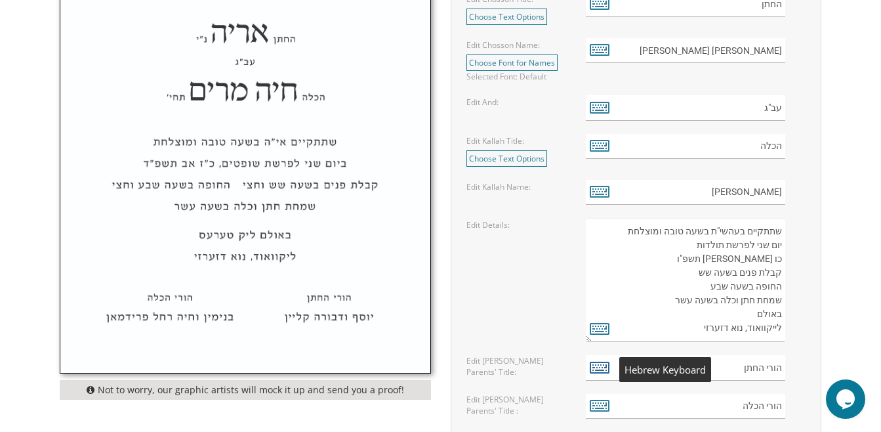
click at [599, 361] on icon at bounding box center [600, 366] width 20 height 18
type textarea "הורי החתן"
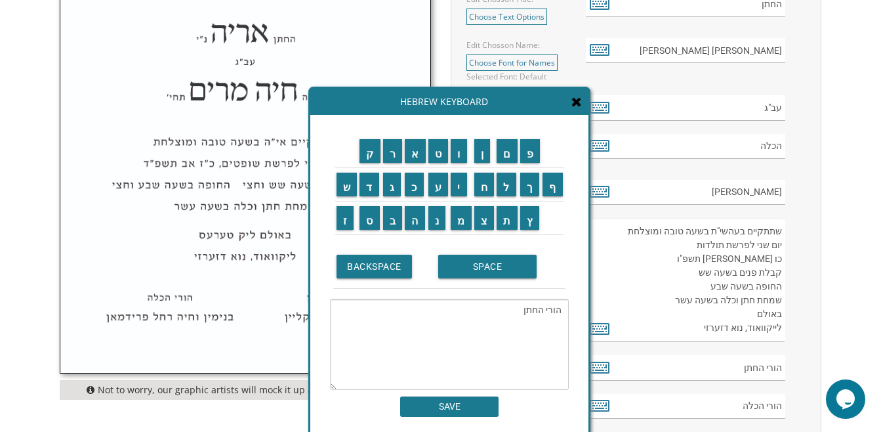
click at [557, 323] on textarea "הורי החתן" at bounding box center [449, 344] width 239 height 91
click at [578, 102] on icon at bounding box center [576, 101] width 10 height 13
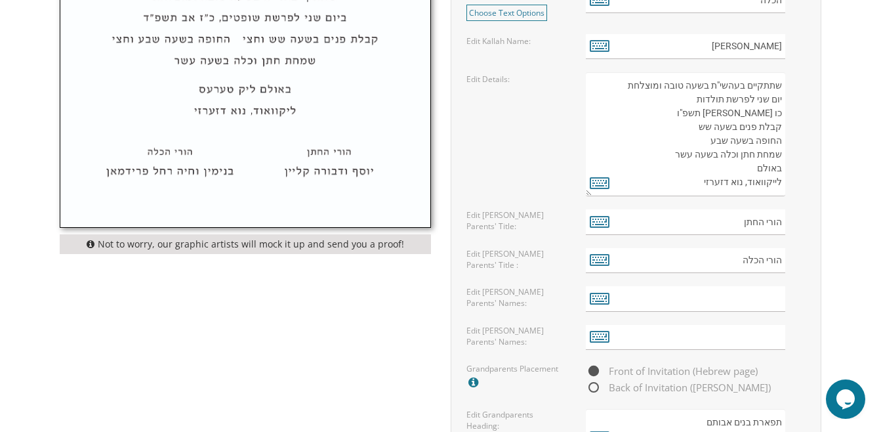
scroll to position [803, 0]
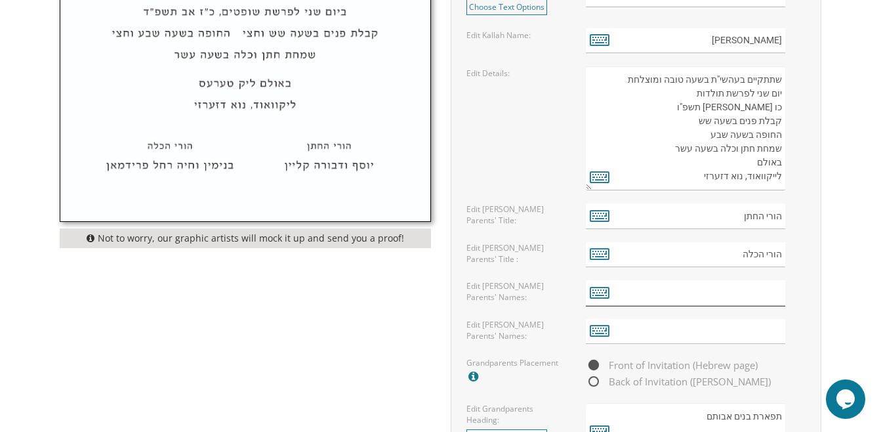
click at [742, 293] on input "text" at bounding box center [685, 293] width 199 height 26
click at [740, 330] on input "text" at bounding box center [685, 332] width 199 height 26
click at [598, 329] on icon at bounding box center [600, 330] width 20 height 18
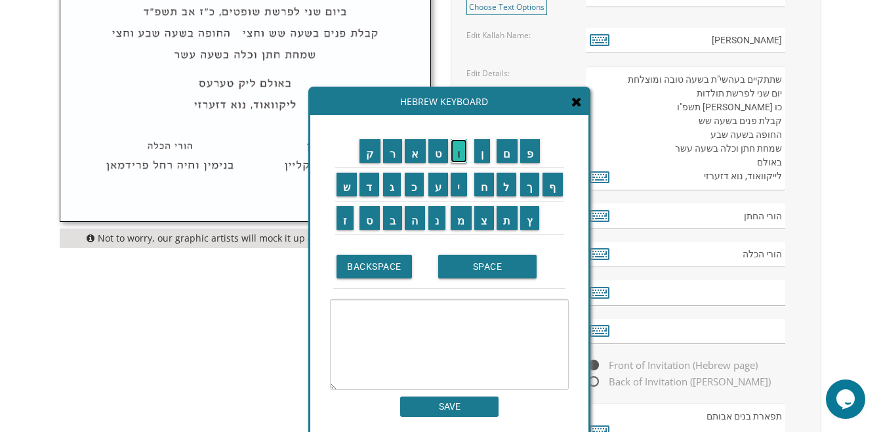
click at [462, 160] on input "ו" at bounding box center [459, 151] width 16 height 24
type textarea "ו"
click at [407, 265] on input "BACKSPACE" at bounding box center [373, 266] width 75 height 24
click at [457, 186] on input "י" at bounding box center [459, 184] width 16 height 24
click at [459, 156] on input "ו" at bounding box center [459, 151] width 16 height 24
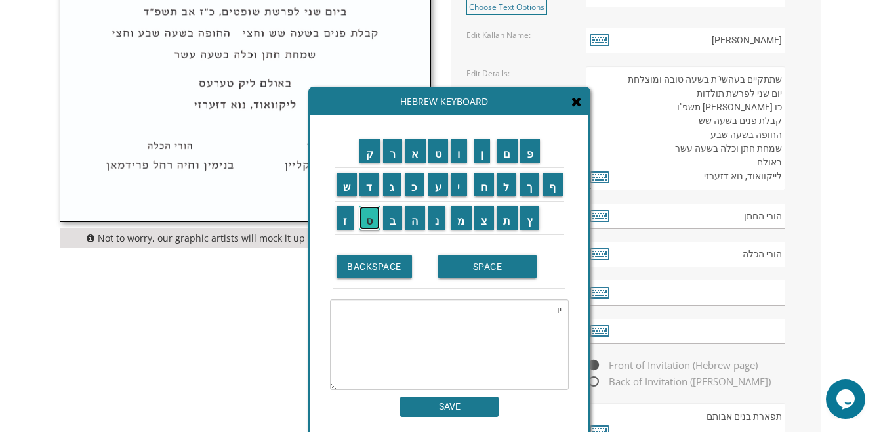
click at [371, 218] on input "ס" at bounding box center [369, 218] width 20 height 24
click at [552, 186] on input "ף" at bounding box center [552, 184] width 20 height 24
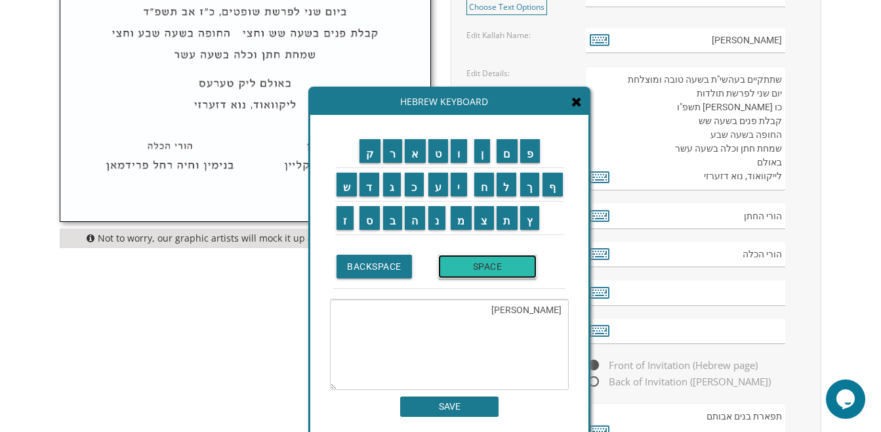
click at [464, 263] on input "SPACE" at bounding box center [487, 266] width 98 height 24
click at [371, 194] on input "ד" at bounding box center [369, 184] width 20 height 24
click at [434, 226] on input "נ" at bounding box center [437, 218] width 18 height 24
click at [460, 192] on input "י" at bounding box center [459, 184] width 16 height 24
click at [415, 151] on input "א" at bounding box center [415, 151] width 21 height 24
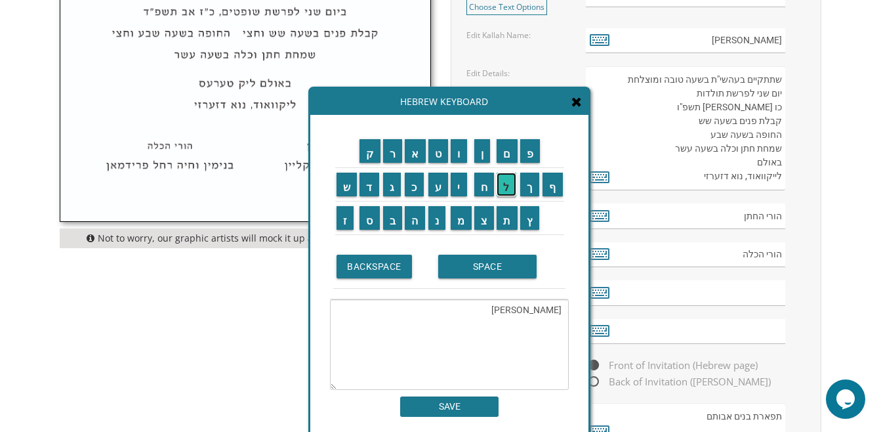
click at [501, 186] on input "ל" at bounding box center [506, 184] width 20 height 24
click at [481, 263] on input "SPACE" at bounding box center [487, 266] width 98 height 24
click at [461, 155] on input "ו" at bounding box center [459, 151] width 16 height 24
click at [390, 157] on input "ר" at bounding box center [393, 151] width 20 height 24
click at [481, 188] on input "ח" at bounding box center [484, 184] width 20 height 24
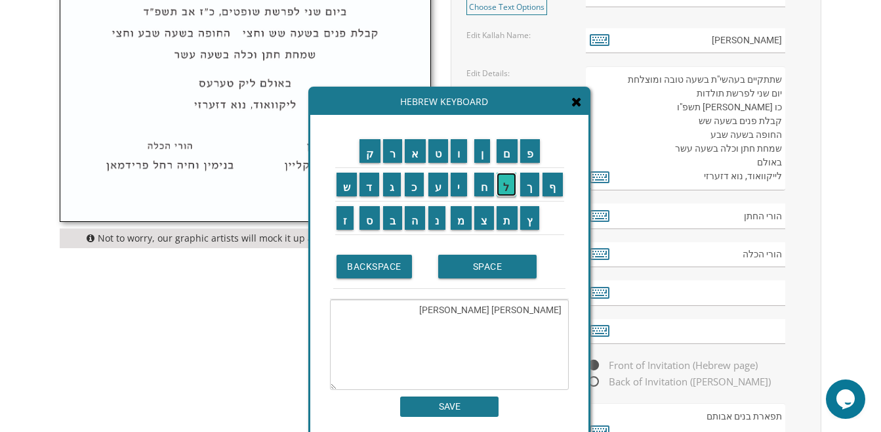
click at [504, 191] on input "ל" at bounding box center [506, 184] width 20 height 24
click at [478, 268] on input "SPACE" at bounding box center [487, 266] width 98 height 24
click at [474, 174] on td "ח" at bounding box center [484, 183] width 23 height 33
click at [495, 308] on textarea "[PERSON_NAME] [PERSON_NAME]" at bounding box center [449, 344] width 239 height 91
click at [504, 194] on input "ל" at bounding box center [506, 184] width 20 height 24
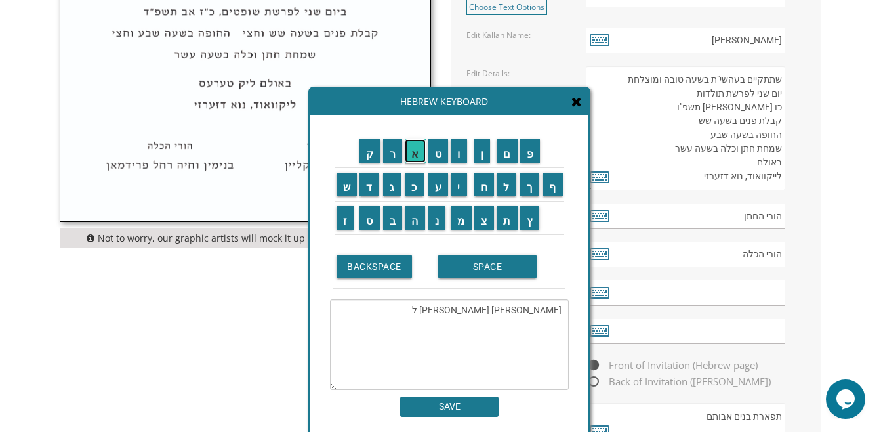
click at [416, 157] on input "א" at bounding box center [415, 151] width 21 height 24
click at [415, 219] on input "ה" at bounding box center [415, 218] width 20 height 24
click at [472, 269] on input "SPACE" at bounding box center [487, 266] width 98 height 24
click at [395, 223] on input "ב" at bounding box center [393, 218] width 20 height 24
click at [437, 189] on input "ע" at bounding box center [438, 184] width 20 height 24
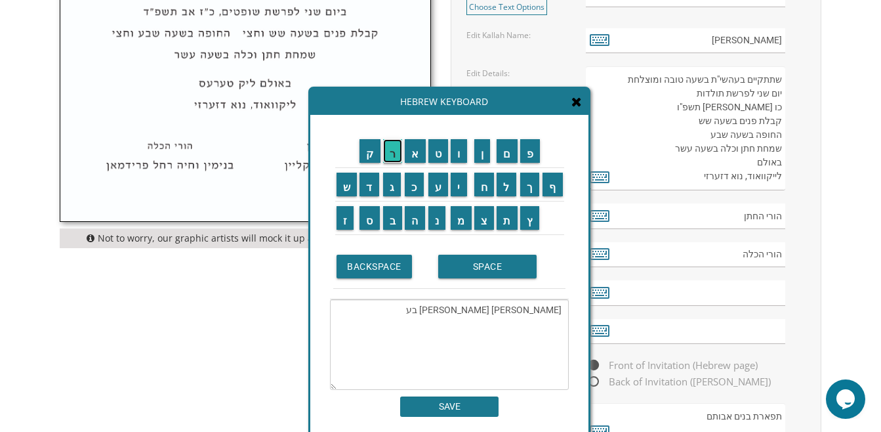
click at [393, 158] on input "ר" at bounding box center [393, 151] width 20 height 24
click at [366, 156] on input "ק" at bounding box center [369, 151] width 21 height 24
click at [412, 156] on input "א" at bounding box center [415, 151] width 21 height 24
click at [460, 157] on input "ו" at bounding box center [459, 151] width 16 height 24
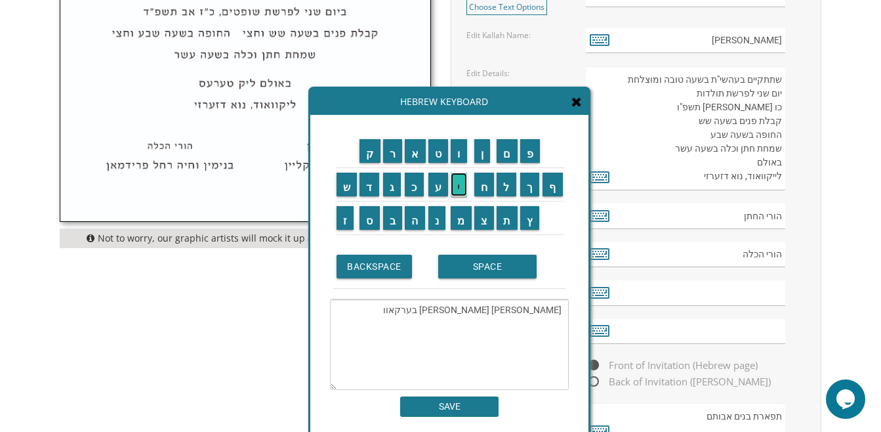
click at [460, 181] on input "י" at bounding box center [459, 184] width 16 height 24
click at [533, 222] on input "ץ" at bounding box center [530, 218] width 20 height 24
type textarea "[PERSON_NAME] [PERSON_NAME] [PERSON_NAME]"
click at [484, 415] on input "SAVE" at bounding box center [449, 406] width 98 height 20
type input "[PERSON_NAME] [PERSON_NAME] [PERSON_NAME]"
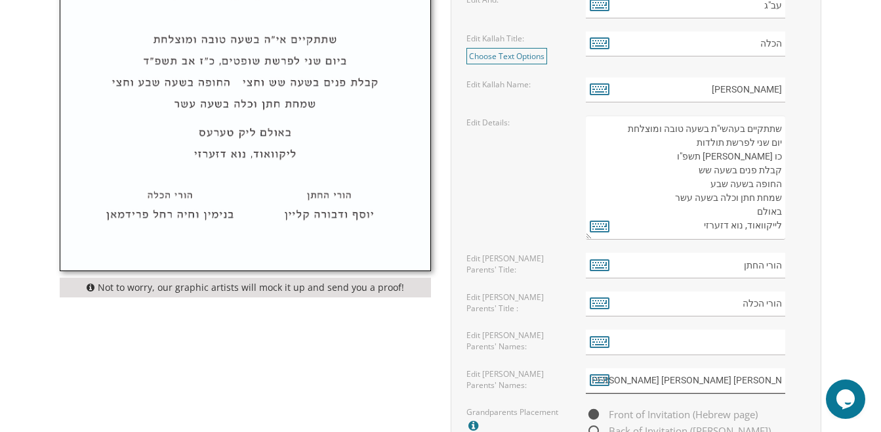
scroll to position [750, 0]
